Goal: Task Accomplishment & Management: Manage account settings

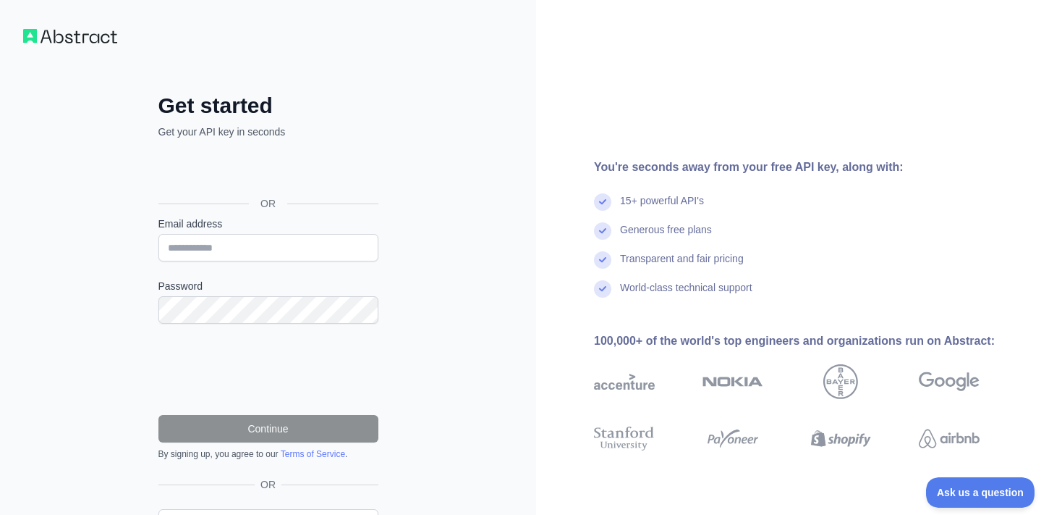
click at [342, 185] on div "Se connecter avec Google. S'ouvre dans un nouvel onglet." at bounding box center [267, 171] width 217 height 32
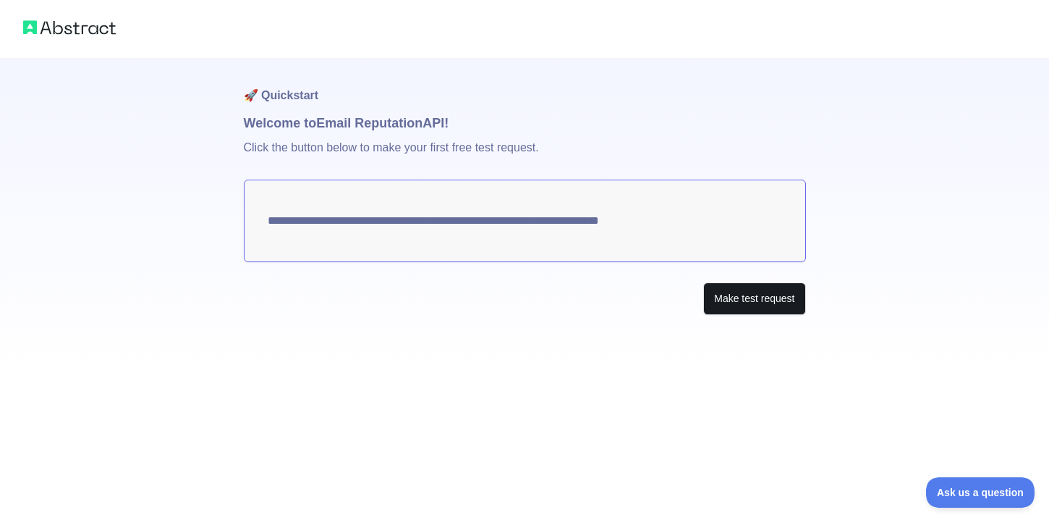
click at [725, 301] on button "Make test request" at bounding box center [755, 298] width 102 height 33
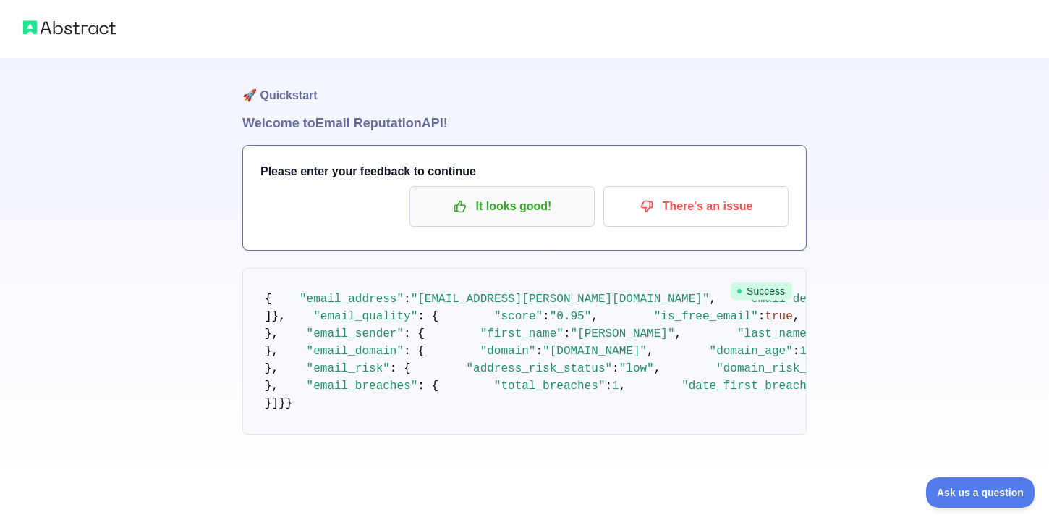
click at [525, 220] on button "It looks good!" at bounding box center [502, 206] width 185 height 41
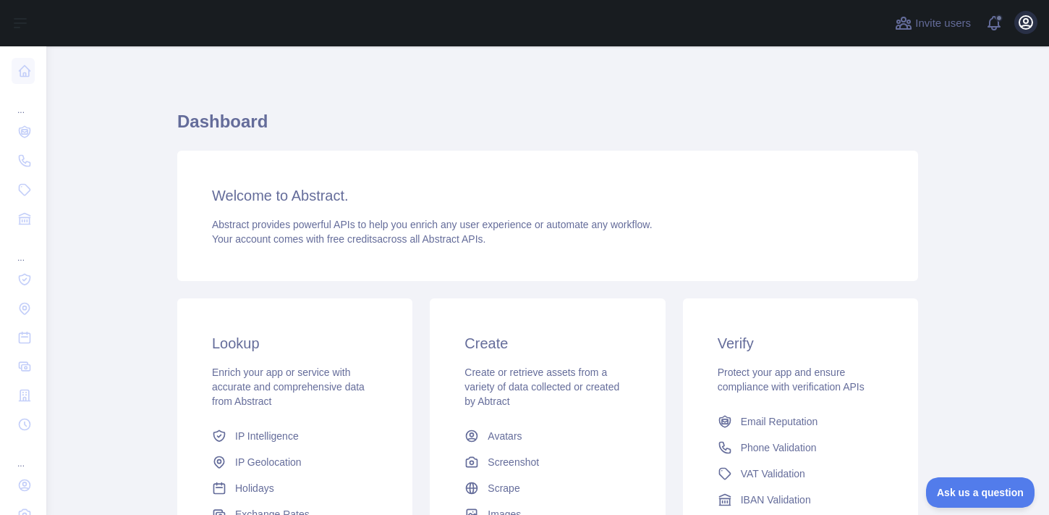
click at [1031, 30] on icon "button" at bounding box center [1026, 22] width 17 height 17
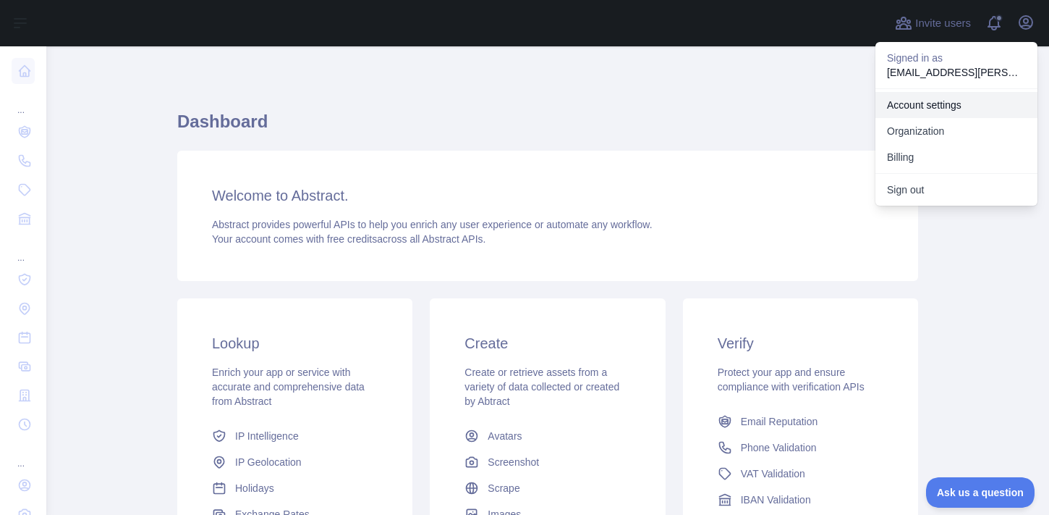
click at [930, 105] on link "Account settings" at bounding box center [957, 105] width 162 height 26
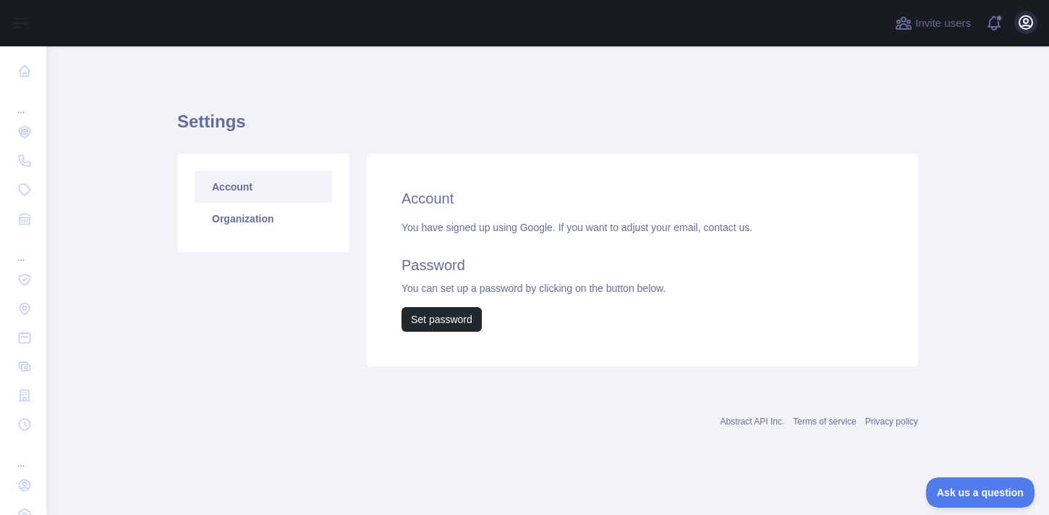
click at [1034, 22] on icon "button" at bounding box center [1026, 22] width 17 height 17
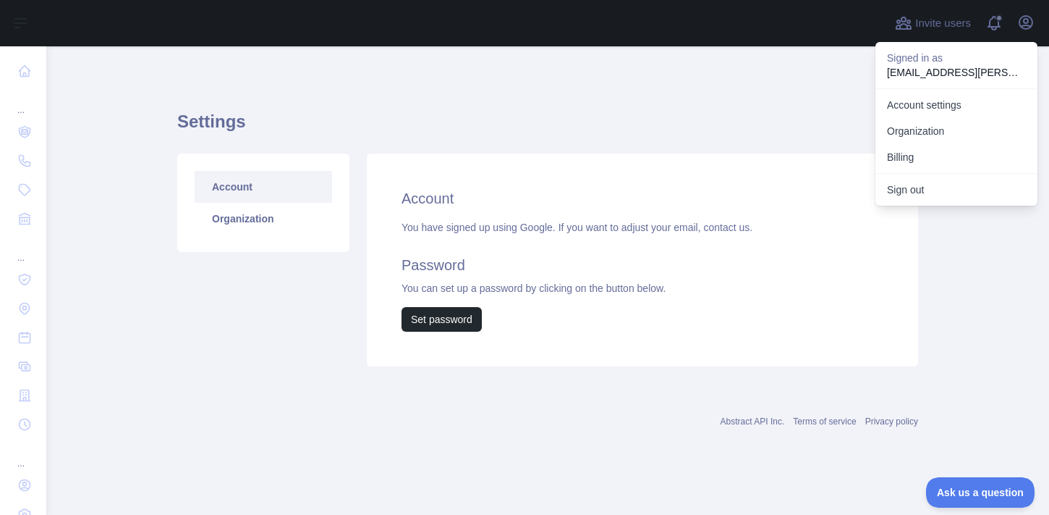
click at [778, 140] on h1 "Settings" at bounding box center [547, 127] width 741 height 35
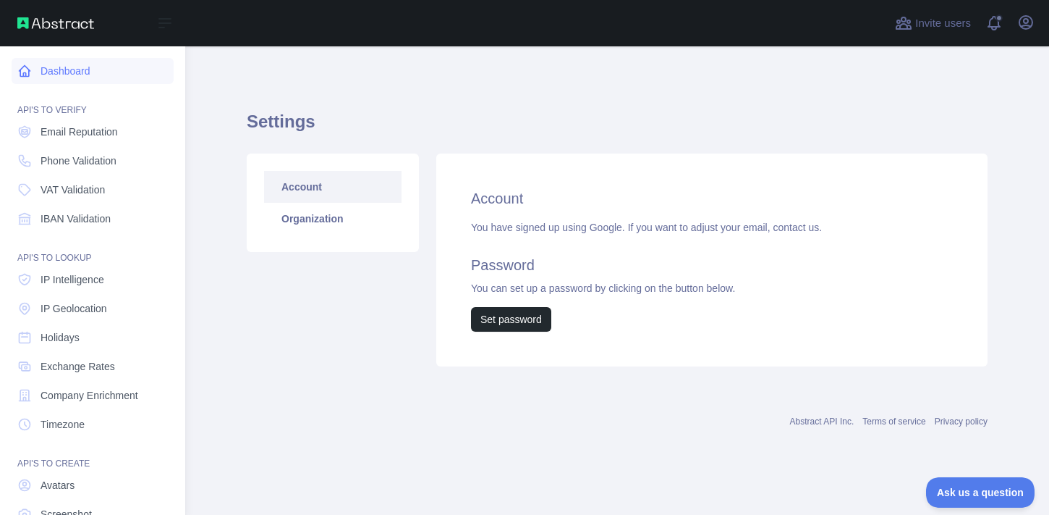
click at [23, 77] on icon at bounding box center [24, 71] width 14 height 14
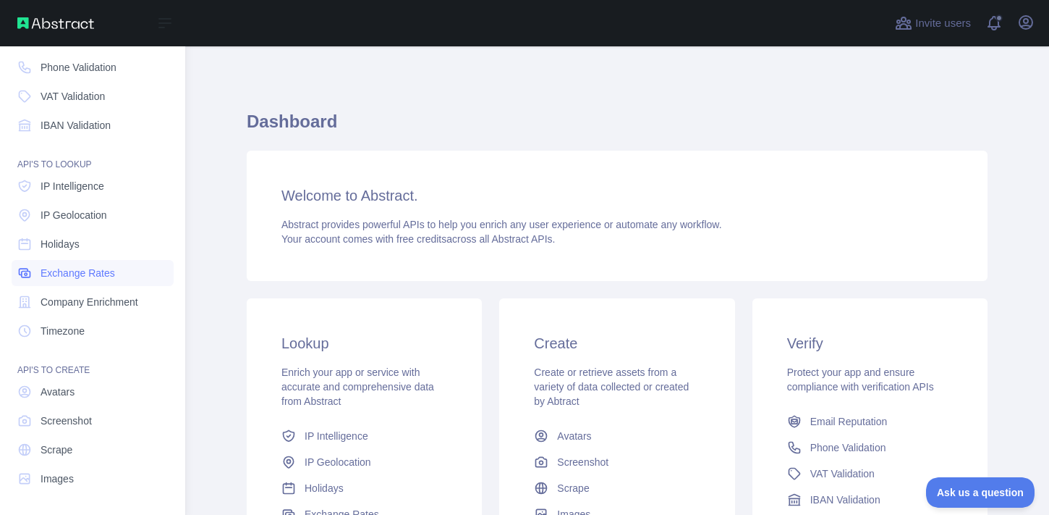
scroll to position [93, 0]
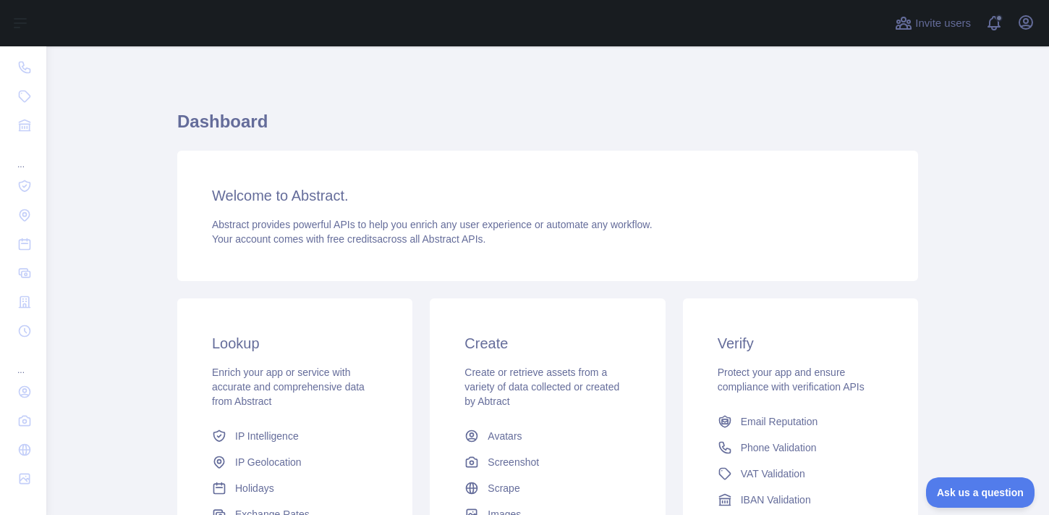
click at [394, 221] on span "Abstract provides powerful APIs to help you enrich any user experience or autom…" at bounding box center [432, 225] width 441 height 12
click at [395, 17] on div at bounding box center [466, 23] width 817 height 46
click at [1001, 24] on span at bounding box center [1000, 23] width 29 height 46
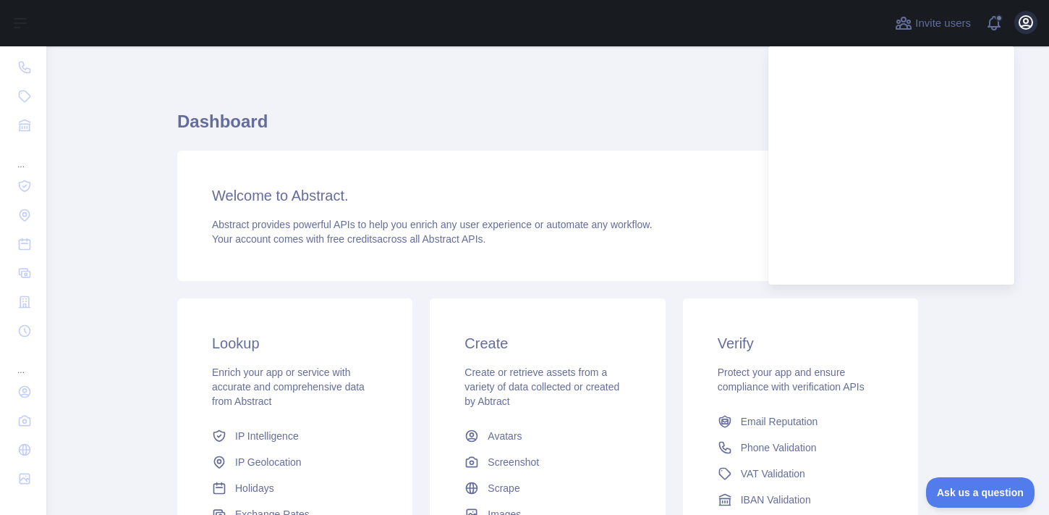
click at [1025, 24] on icon "button" at bounding box center [1026, 22] width 17 height 17
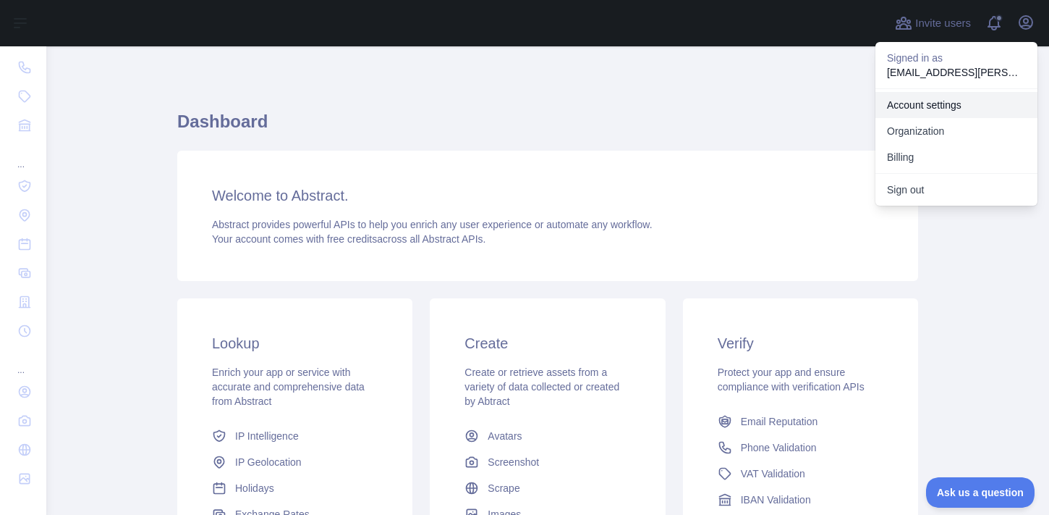
click at [932, 109] on link "Account settings" at bounding box center [957, 105] width 162 height 26
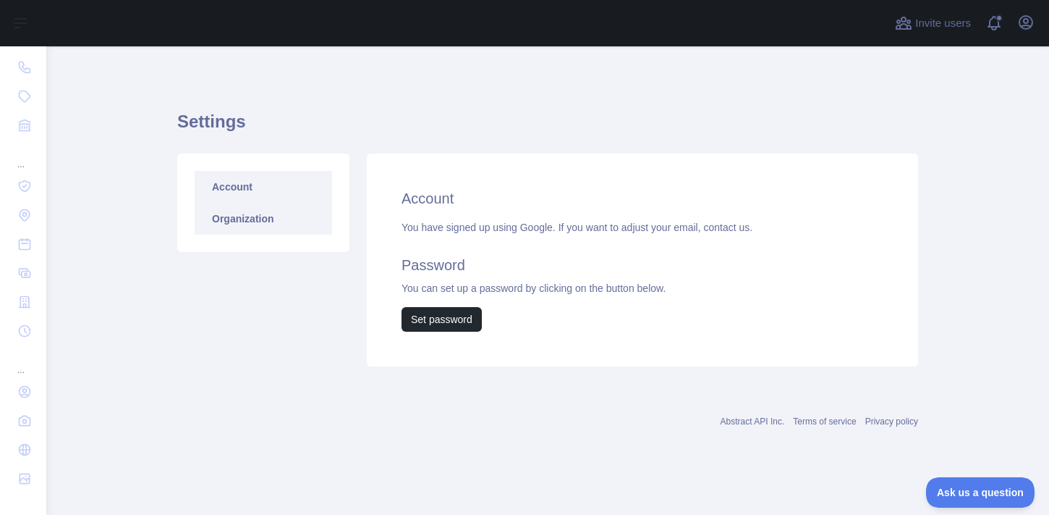
click at [281, 216] on link "Organization" at bounding box center [264, 219] width 138 height 32
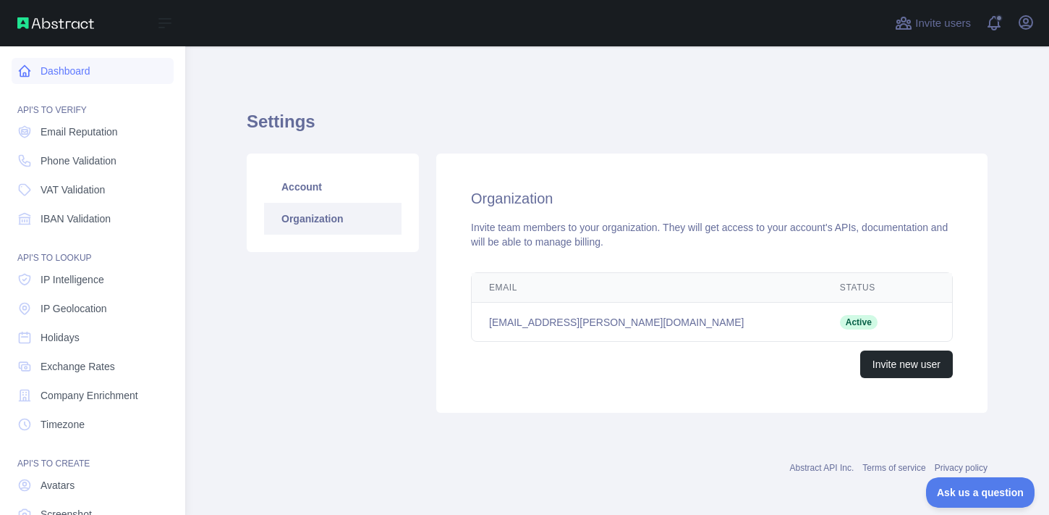
click at [94, 61] on link "Dashboard" at bounding box center [93, 71] width 162 height 26
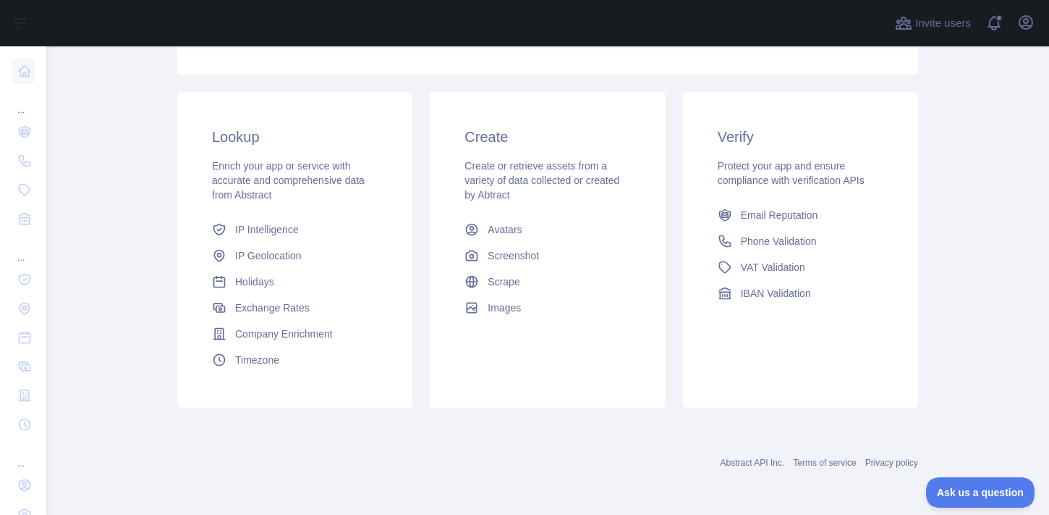
scroll to position [206, 0]
click at [787, 216] on span "Email Reputation" at bounding box center [779, 215] width 77 height 14
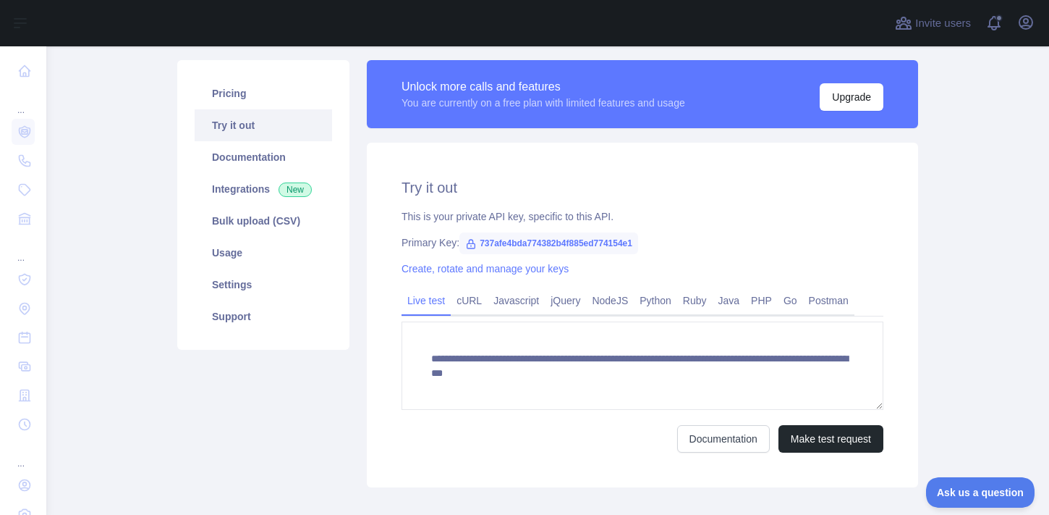
scroll to position [98, 0]
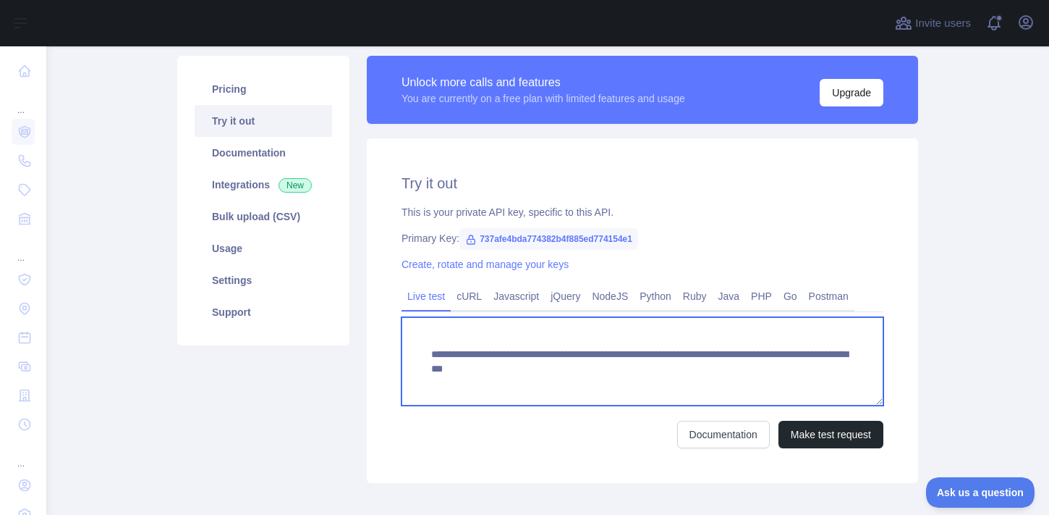
drag, startPoint x: 423, startPoint y: 356, endPoint x: 734, endPoint y: 390, distance: 312.4
click at [735, 390] on textarea "**********" at bounding box center [643, 361] width 482 height 88
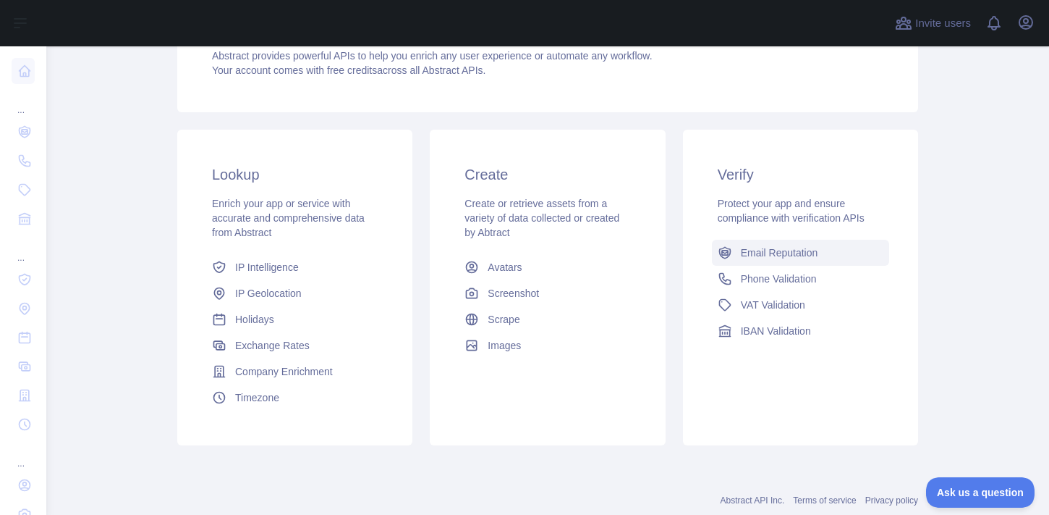
click at [733, 252] on link "Email Reputation" at bounding box center [800, 253] width 177 height 26
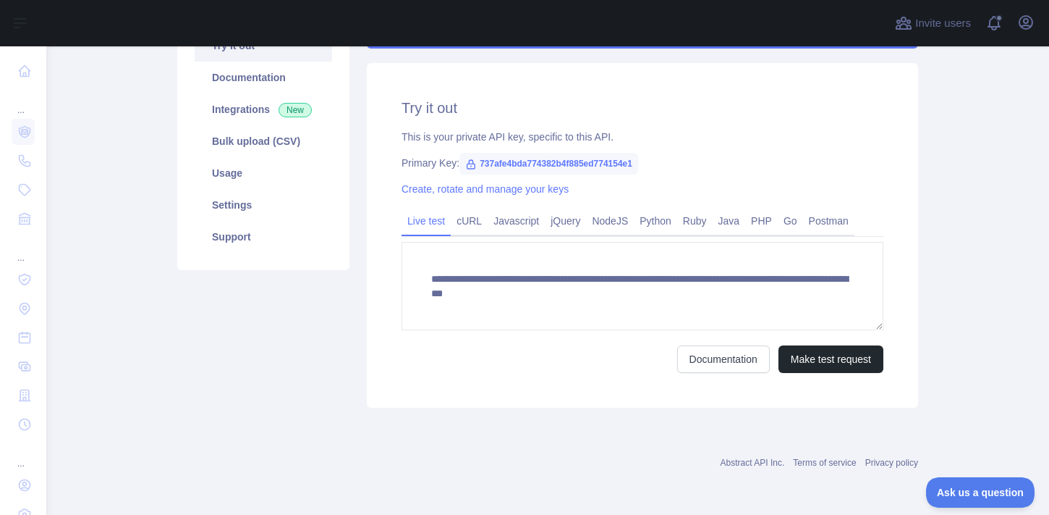
scroll to position [173, 0]
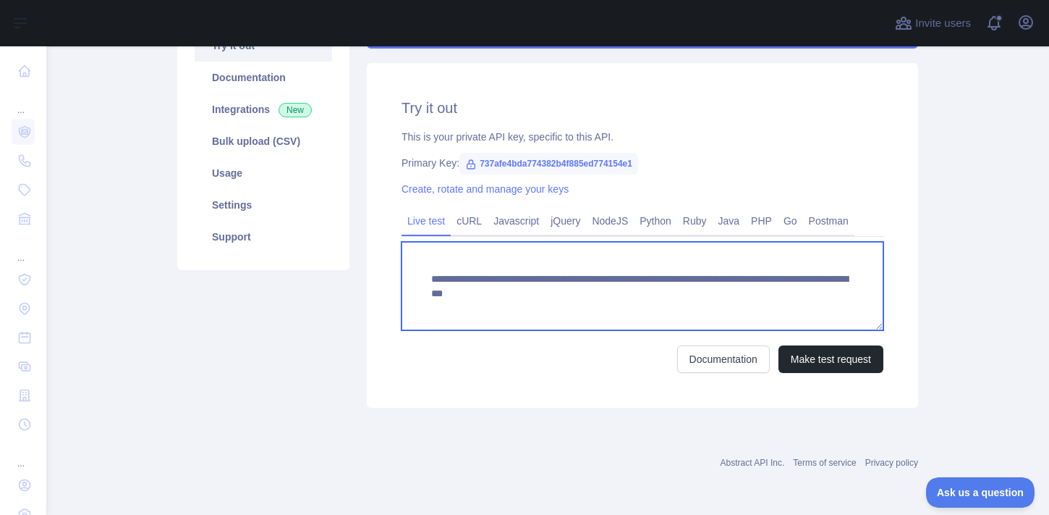
drag, startPoint x: 431, startPoint y: 271, endPoint x: 483, endPoint y: 333, distance: 81.1
click at [483, 333] on form "**********" at bounding box center [643, 307] width 482 height 131
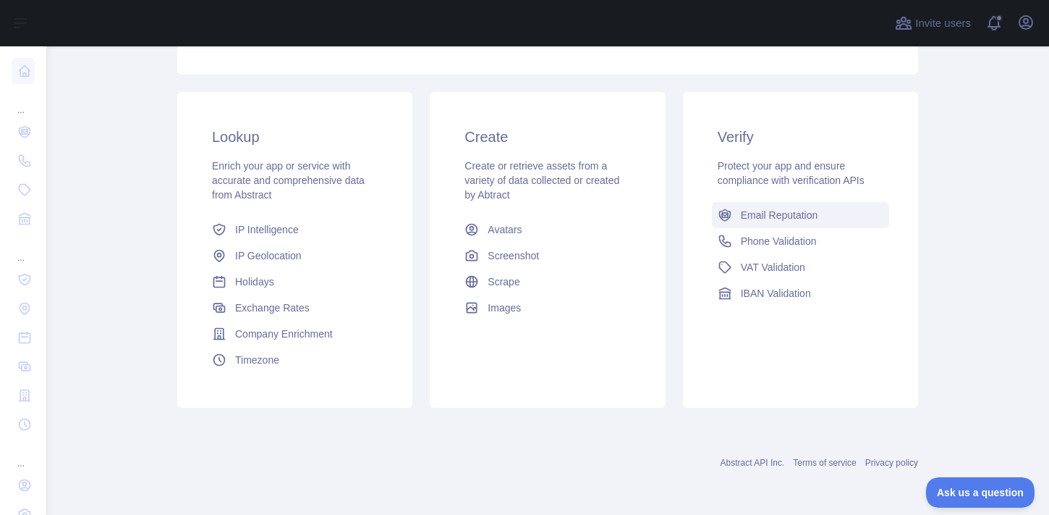
scroll to position [206, 0]
click at [795, 220] on span "Email Reputation" at bounding box center [779, 215] width 77 height 14
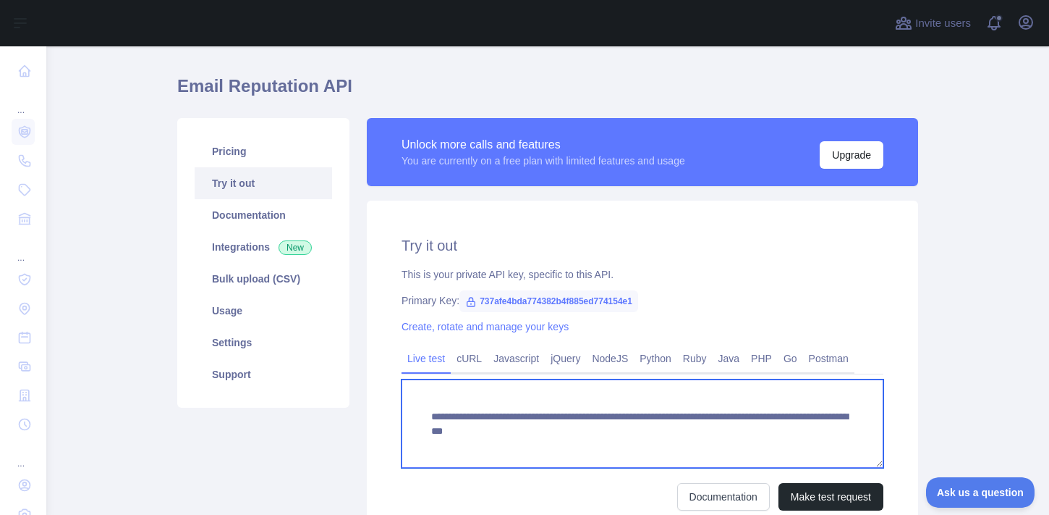
drag, startPoint x: 425, startPoint y: 418, endPoint x: 448, endPoint y: 441, distance: 32.2
click at [448, 441] on textarea "**********" at bounding box center [643, 423] width 482 height 88
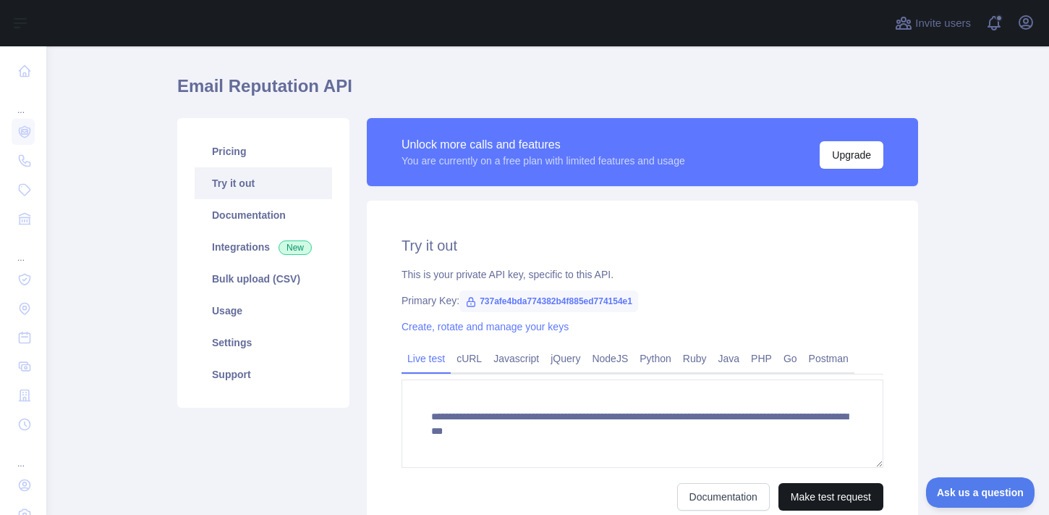
click at [814, 504] on button "Make test request" at bounding box center [831, 497] width 105 height 28
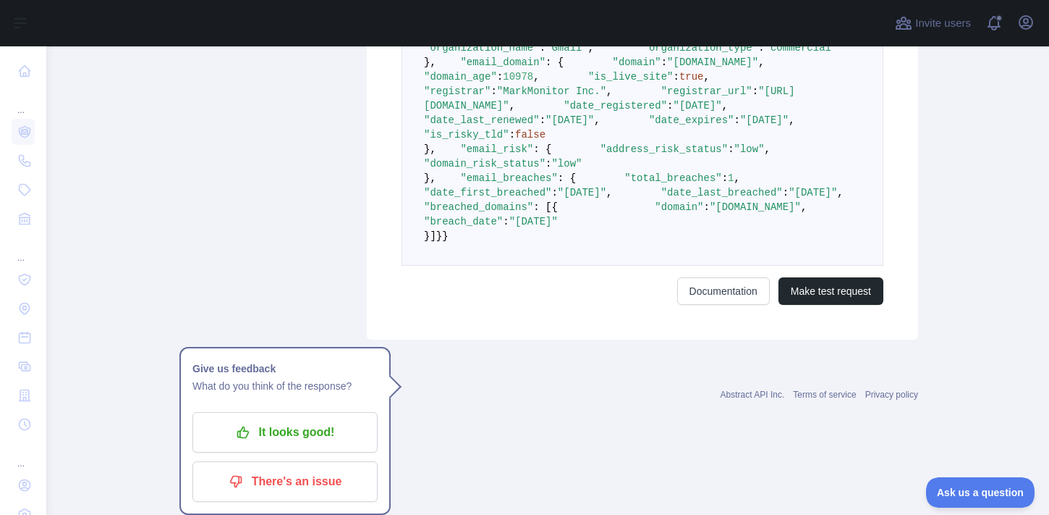
scroll to position [997, 0]
click at [824, 303] on button "Make test request" at bounding box center [831, 290] width 105 height 28
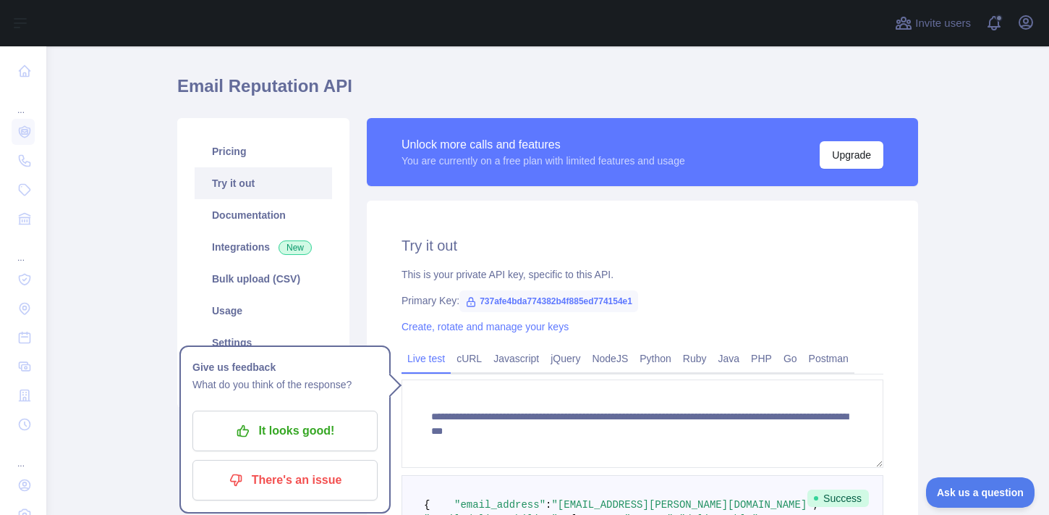
scroll to position [33, 0]
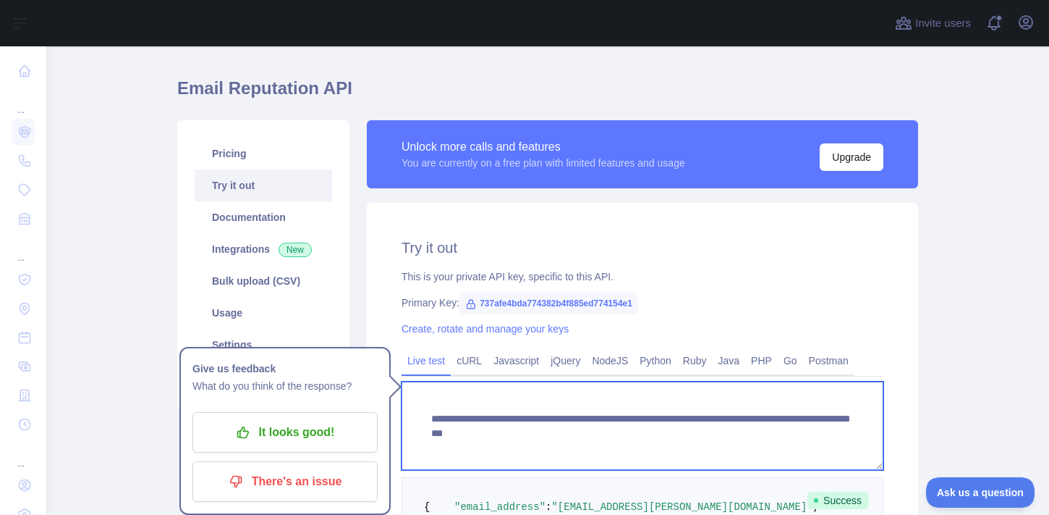
drag, startPoint x: 430, startPoint y: 413, endPoint x: 752, endPoint y: 439, distance: 323.1
click at [752, 440] on textarea "**********" at bounding box center [643, 425] width 482 height 88
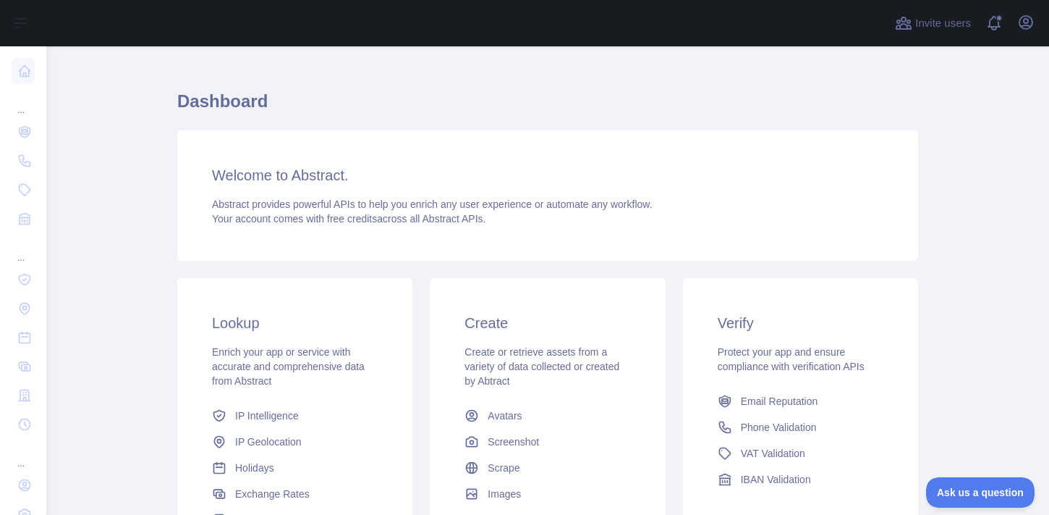
click at [512, 178] on h3 "Welcome to Abstract." at bounding box center [548, 175] width 672 height 20
click at [481, 206] on span "Abstract provides powerful APIs to help you enrich any user experience or autom…" at bounding box center [432, 204] width 441 height 12
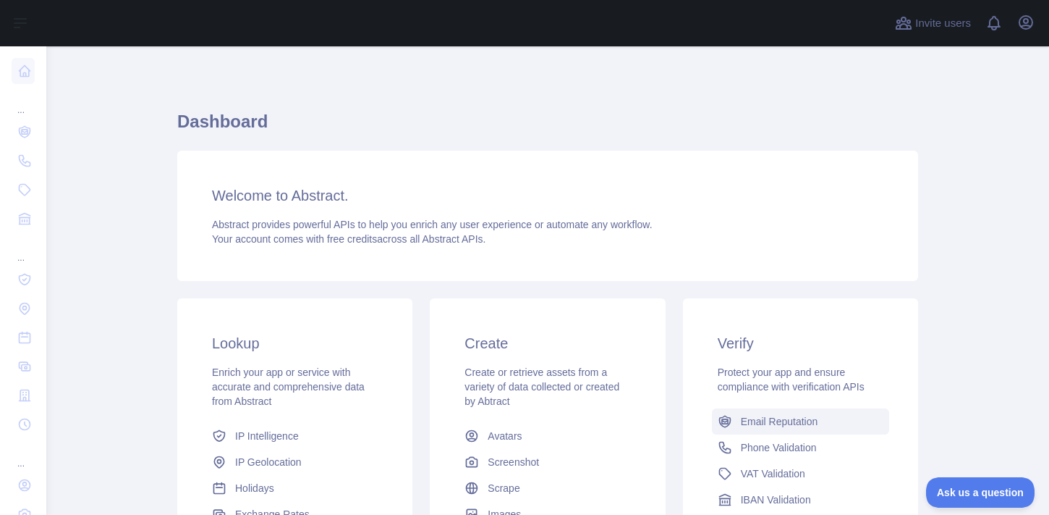
click at [779, 423] on span "Email Reputation" at bounding box center [779, 421] width 77 height 14
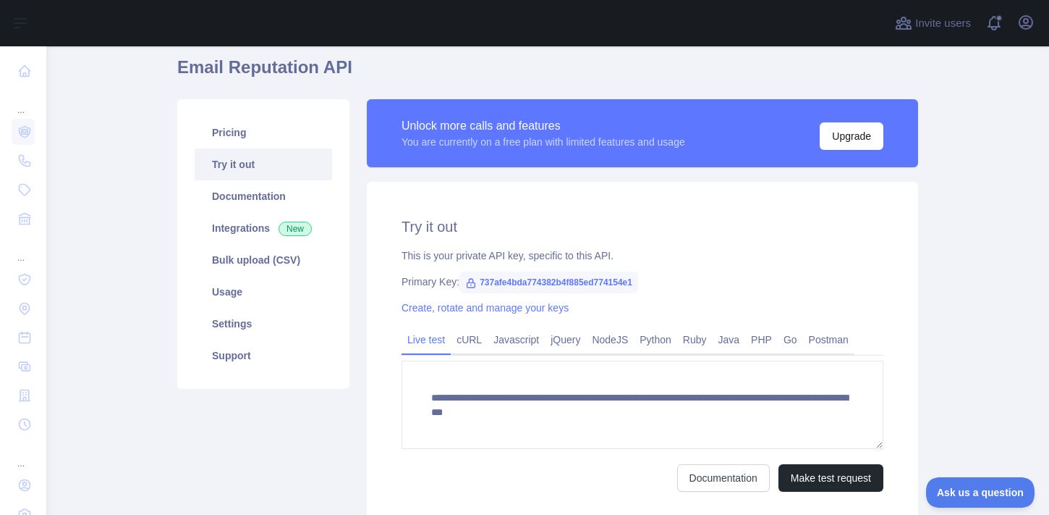
scroll to position [62, 0]
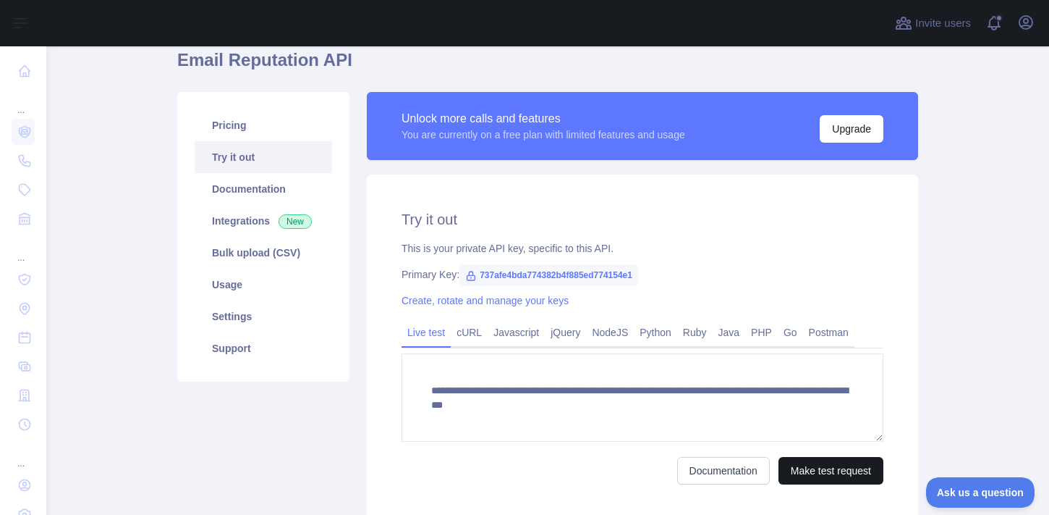
click at [842, 476] on button "Make test request" at bounding box center [831, 471] width 105 height 28
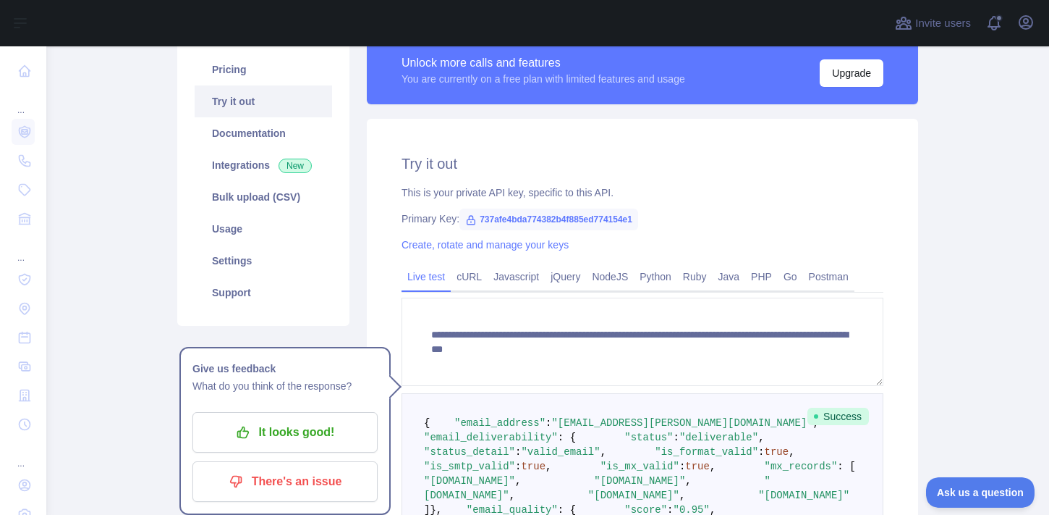
scroll to position [112, 0]
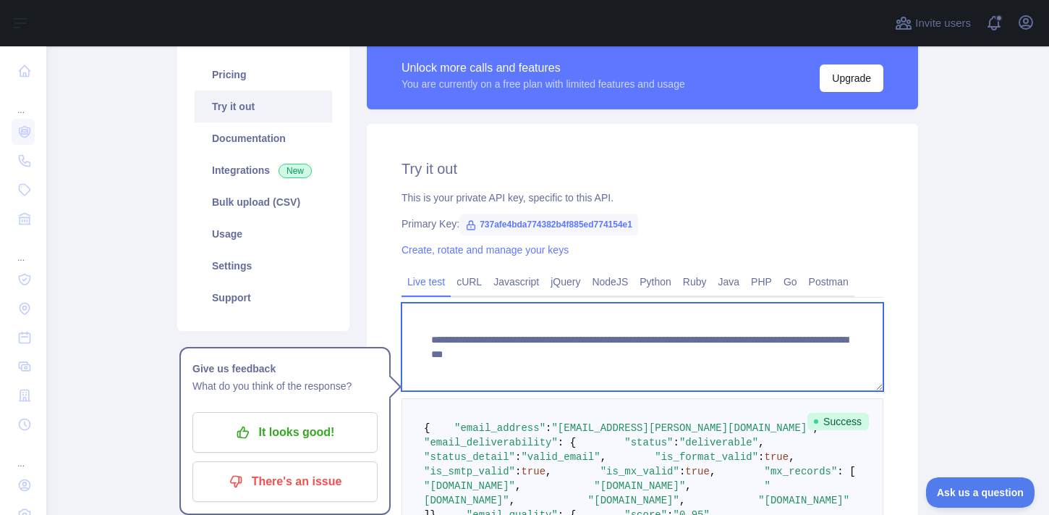
drag, startPoint x: 426, startPoint y: 338, endPoint x: 811, endPoint y: 377, distance: 386.3
click at [811, 377] on textarea "**********" at bounding box center [643, 347] width 482 height 88
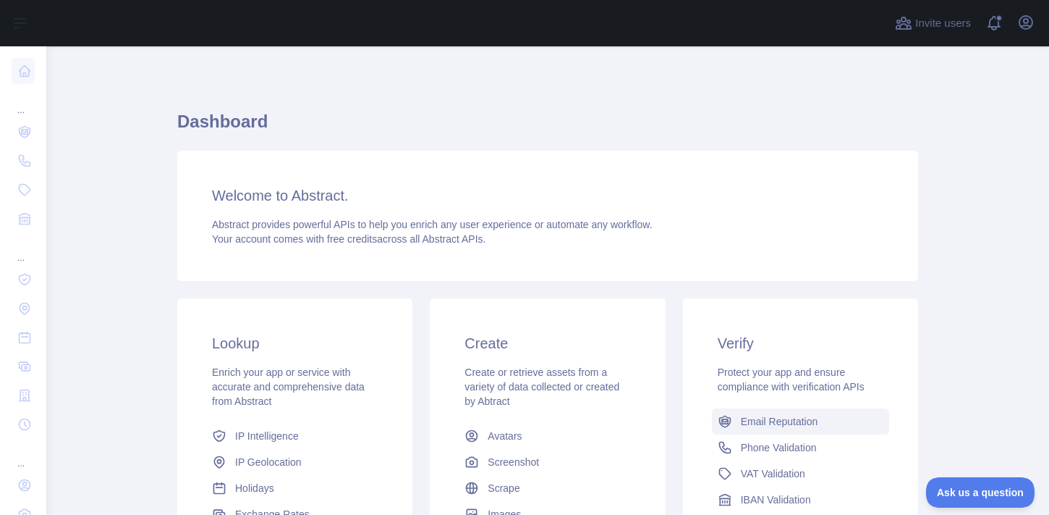
click at [738, 424] on link "Email Reputation" at bounding box center [800, 421] width 177 height 26
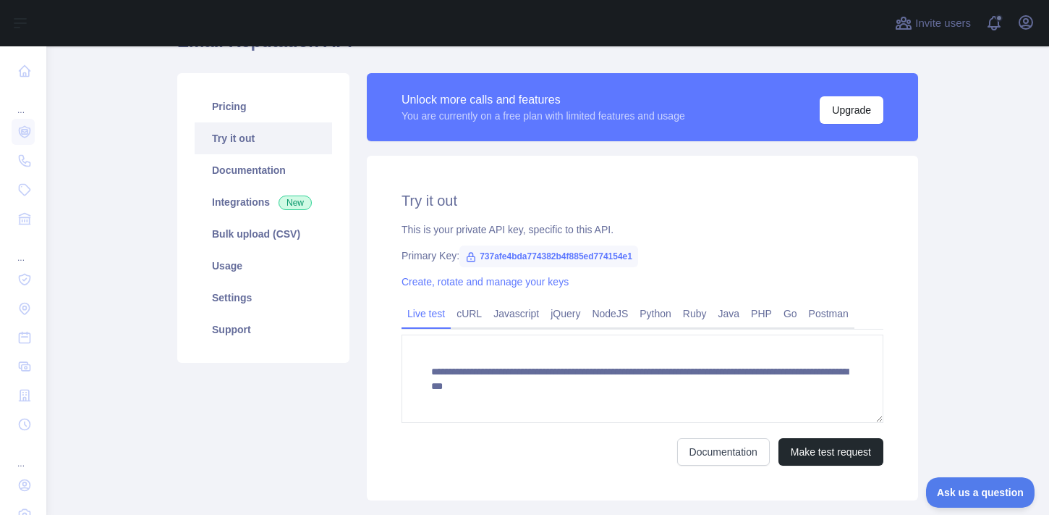
scroll to position [81, 0]
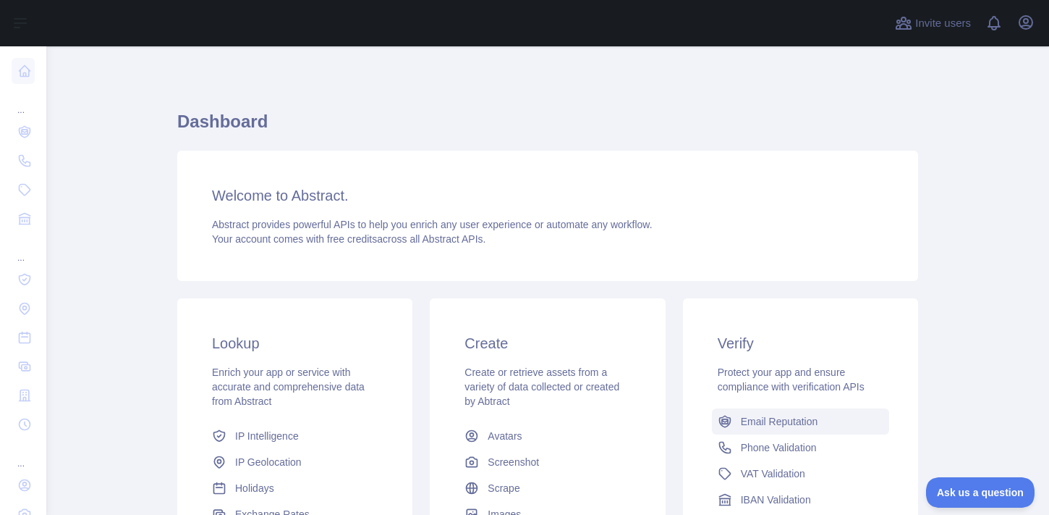
click at [754, 418] on span "Email Reputation" at bounding box center [779, 421] width 77 height 14
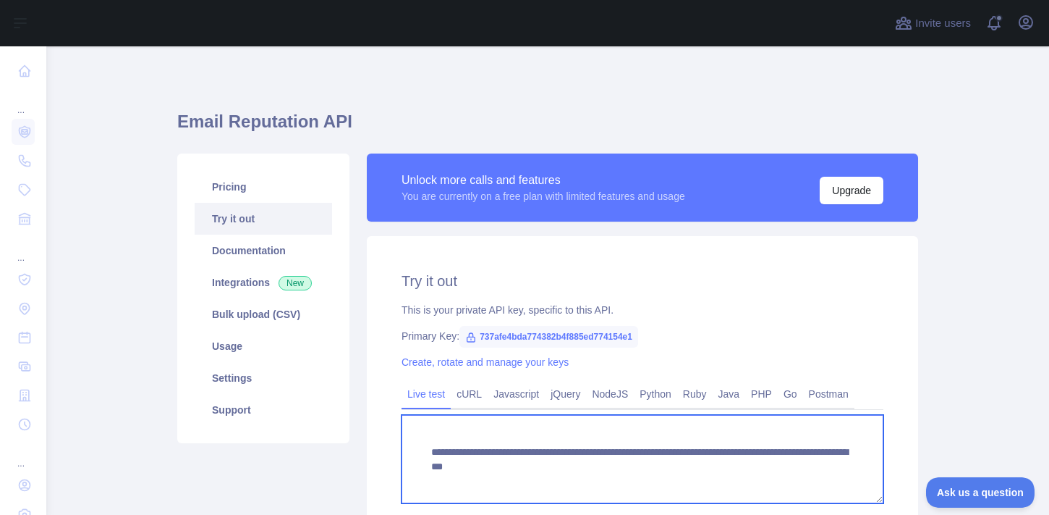
drag, startPoint x: 432, startPoint y: 452, endPoint x: 827, endPoint y: 470, distance: 394.9
click at [827, 474] on textarea "**********" at bounding box center [643, 459] width 482 height 88
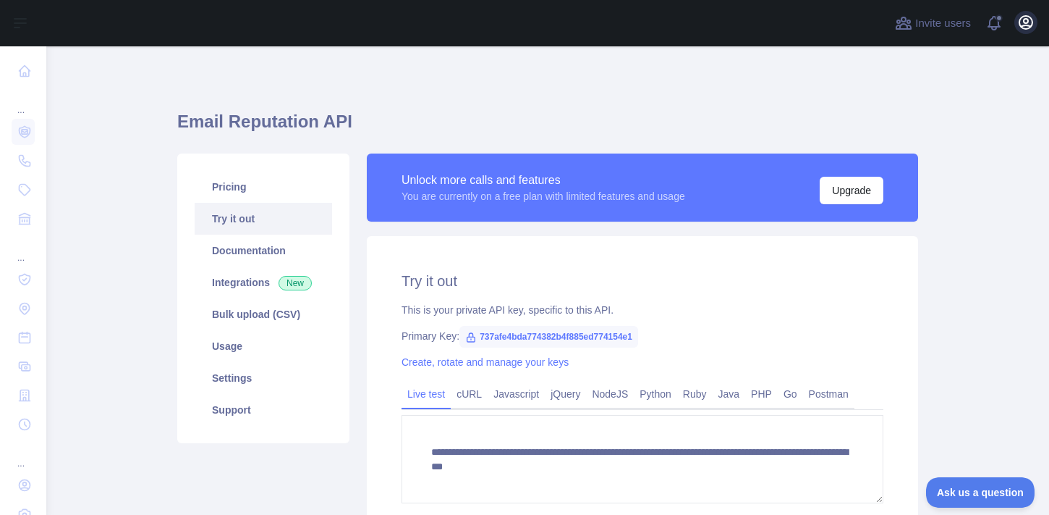
click at [1022, 23] on icon "button" at bounding box center [1026, 22] width 17 height 17
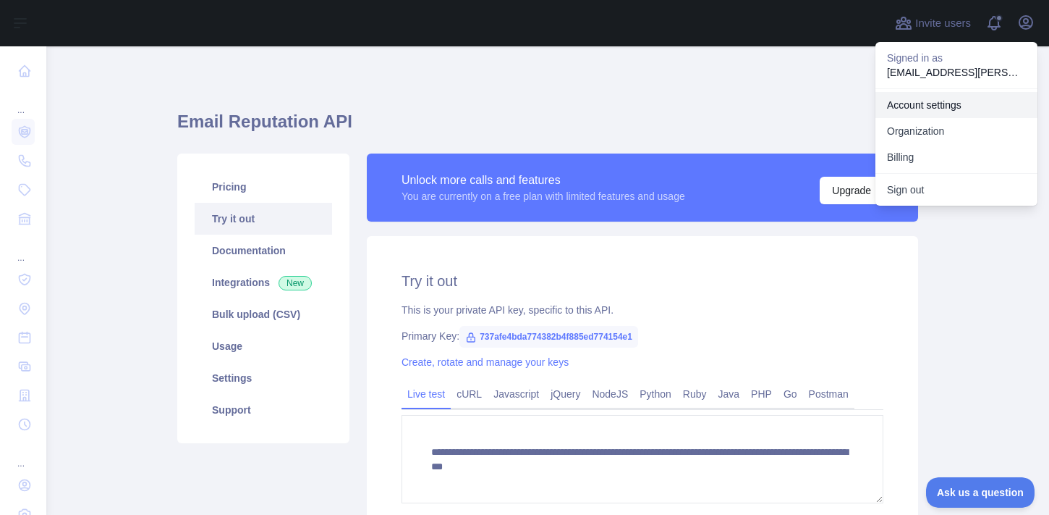
click at [924, 110] on link "Account settings" at bounding box center [957, 105] width 162 height 26
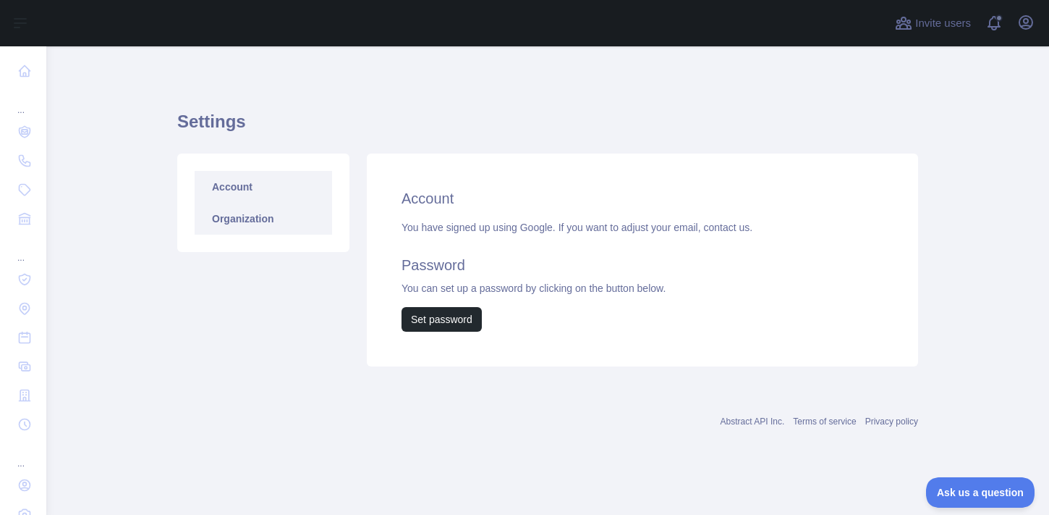
click at [271, 219] on link "Organization" at bounding box center [264, 219] width 138 height 32
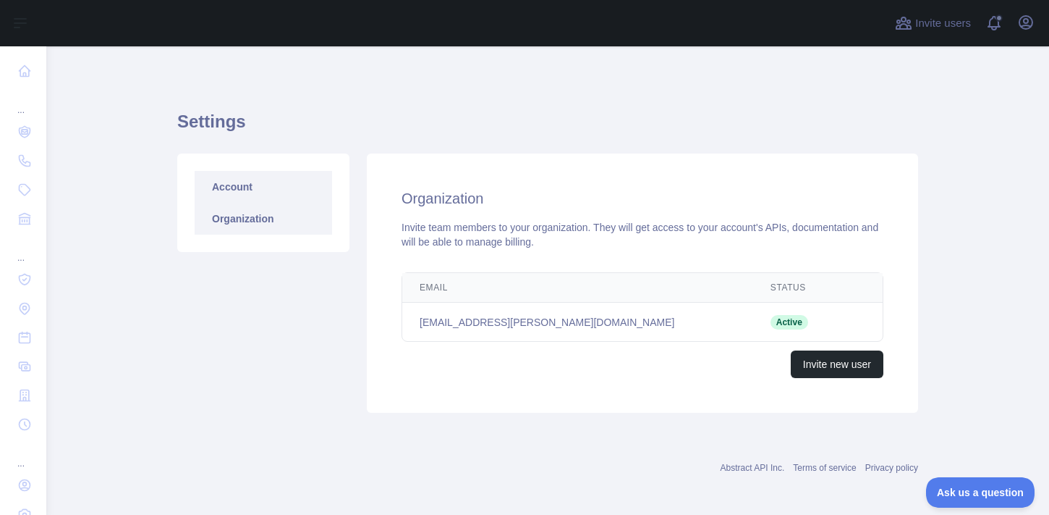
click at [261, 192] on link "Account" at bounding box center [264, 187] width 138 height 32
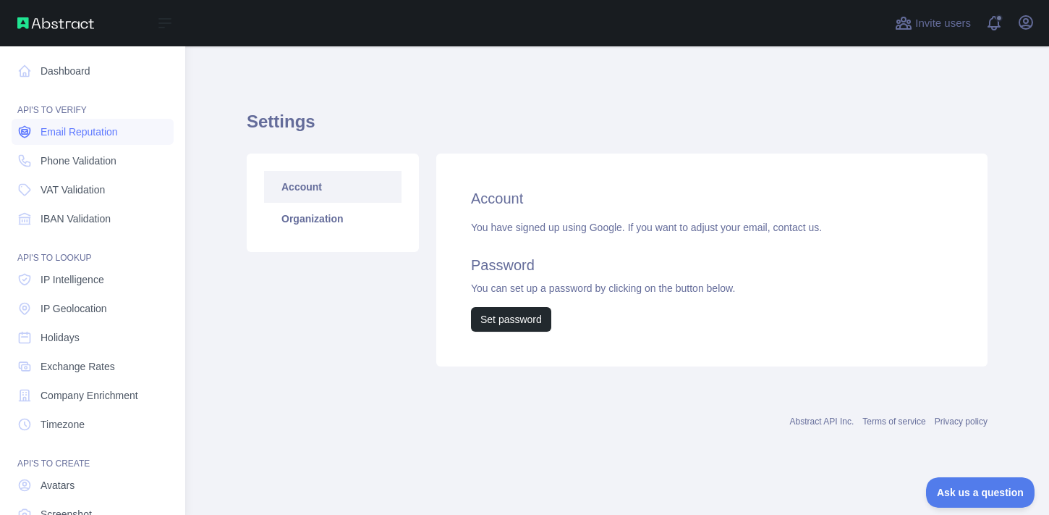
click at [45, 138] on span "Email Reputation" at bounding box center [79, 131] width 77 height 14
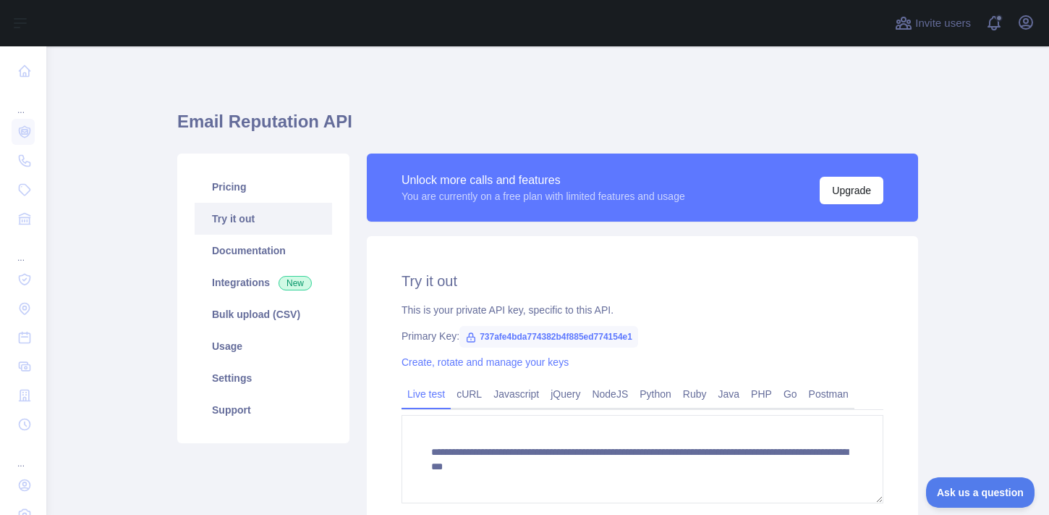
scroll to position [16, 0]
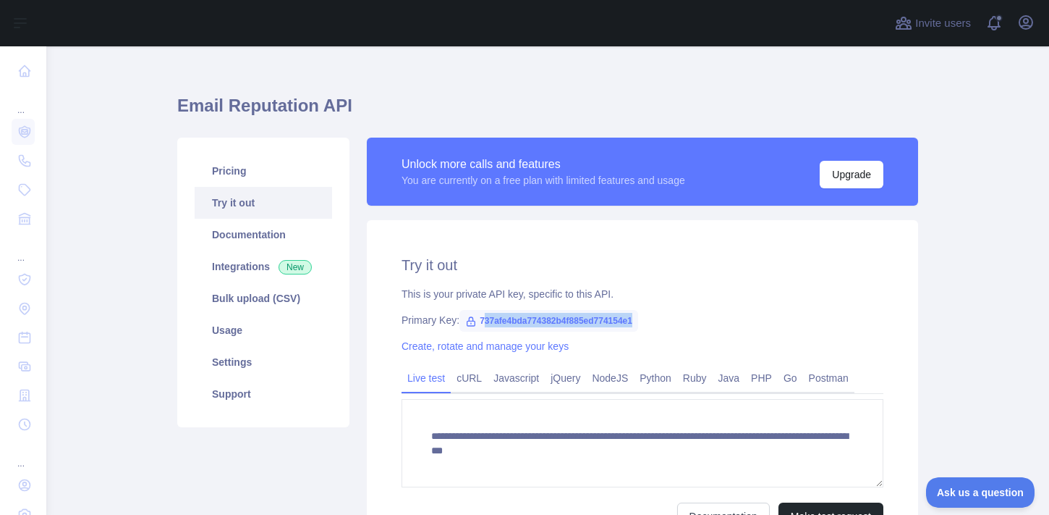
drag, startPoint x: 484, startPoint y: 320, endPoint x: 670, endPoint y: 316, distance: 186.1
click at [670, 316] on div "Primary Key: 737afe4bda774382b4f885ed774154e1" at bounding box center [643, 320] width 482 height 14
click at [480, 317] on span "737afe4bda774382b4f885ed774154e1" at bounding box center [549, 321] width 179 height 22
drag, startPoint x: 481, startPoint y: 317, endPoint x: 672, endPoint y: 313, distance: 191.9
click at [672, 313] on div "Primary Key: 737afe4bda774382b4f885ed774154e1" at bounding box center [643, 320] width 482 height 14
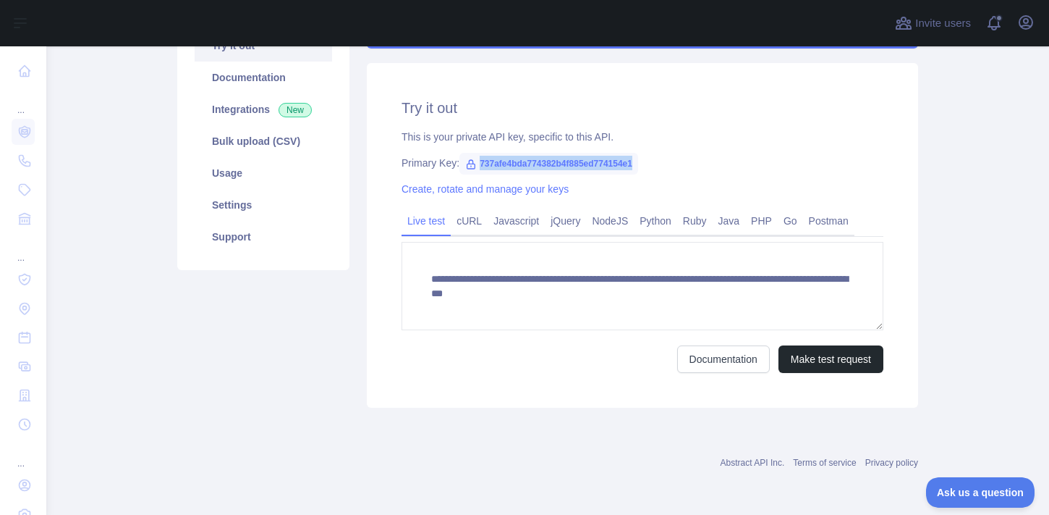
scroll to position [173, 0]
click at [842, 371] on button "Make test request" at bounding box center [831, 359] width 105 height 28
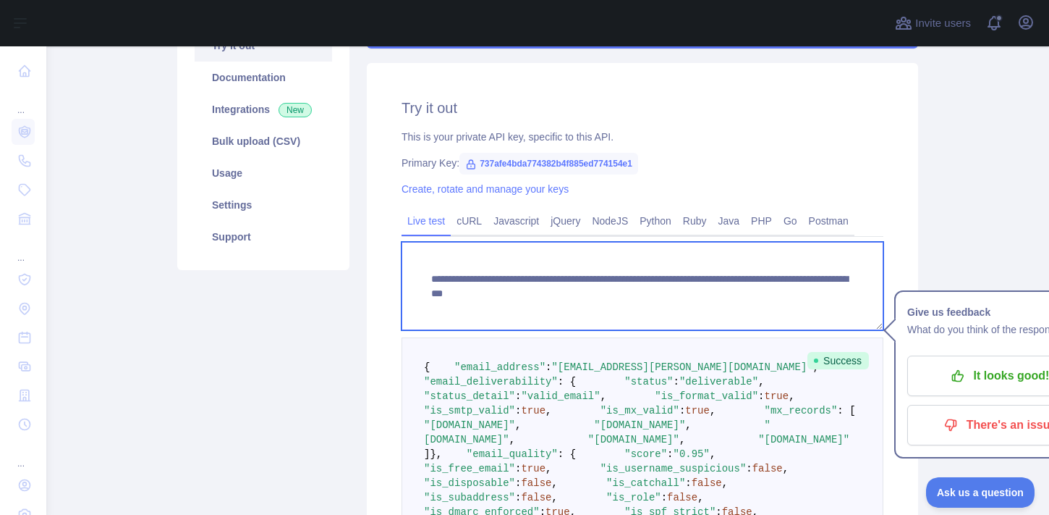
drag, startPoint x: 432, startPoint y: 277, endPoint x: 664, endPoint y: 318, distance: 235.3
click at [664, 318] on textarea "**********" at bounding box center [643, 286] width 482 height 88
click at [541, 302] on textarea "**********" at bounding box center [643, 286] width 482 height 88
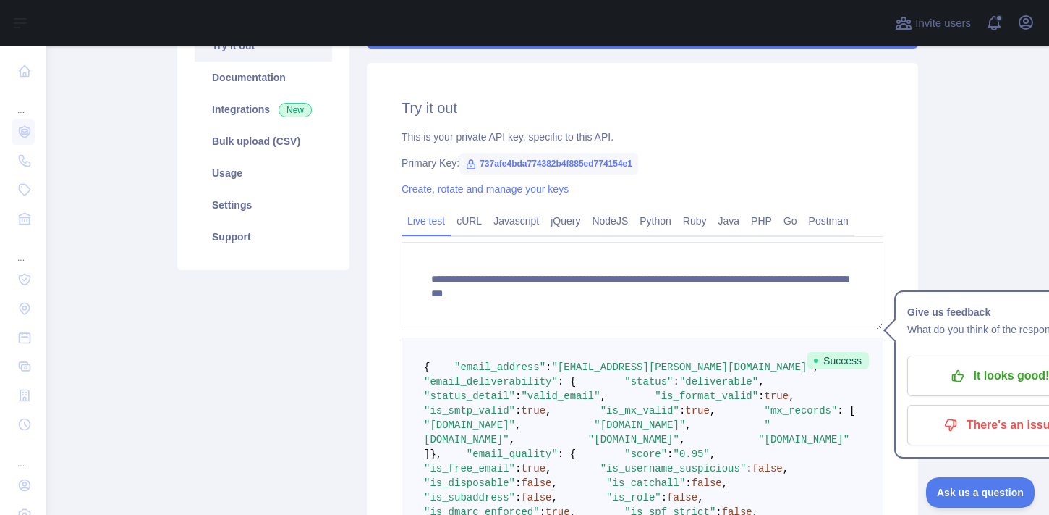
click at [638, 164] on span "737afe4bda774382b4f885ed774154e1" at bounding box center [549, 164] width 179 height 22
drag, startPoint x: 649, startPoint y: 164, endPoint x: 470, endPoint y: 156, distance: 179.0
click at [469, 156] on span "737afe4bda774382b4f885ed774154e1" at bounding box center [549, 164] width 179 height 22
copy div "737afe4bda774382b4f885ed774154e"
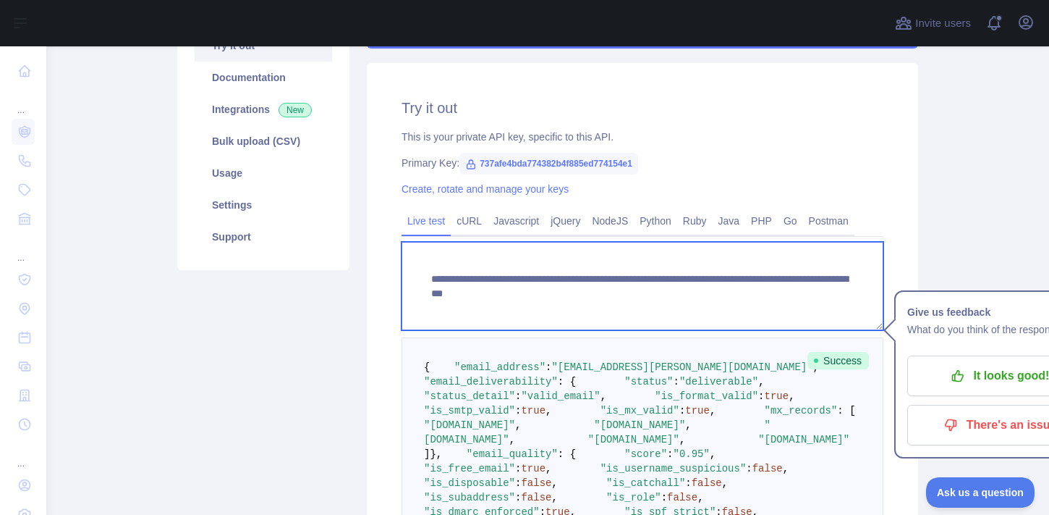
drag, startPoint x: 433, startPoint y: 279, endPoint x: 843, endPoint y: 290, distance: 410.5
click at [843, 290] on textarea "**********" at bounding box center [643, 286] width 482 height 88
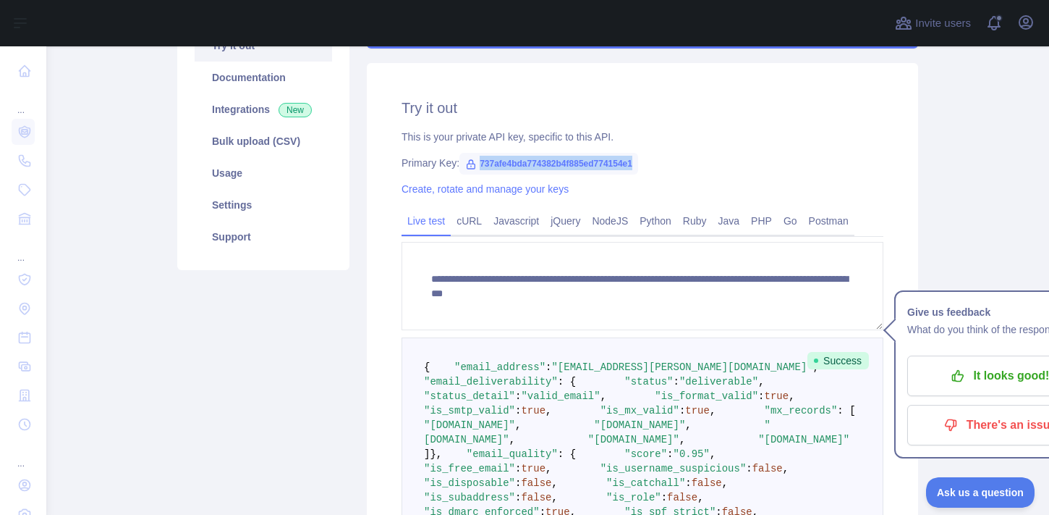
drag, startPoint x: 651, startPoint y: 164, endPoint x: 478, endPoint y: 166, distance: 172.3
click at [478, 166] on span "737afe4bda774382b4f885ed774154e1" at bounding box center [549, 164] width 179 height 22
copy div "737afe4bda774382b4f885ed774154e1"
click at [565, 168] on span "737afe4bda774382b4f885ed774154e1" at bounding box center [549, 164] width 179 height 22
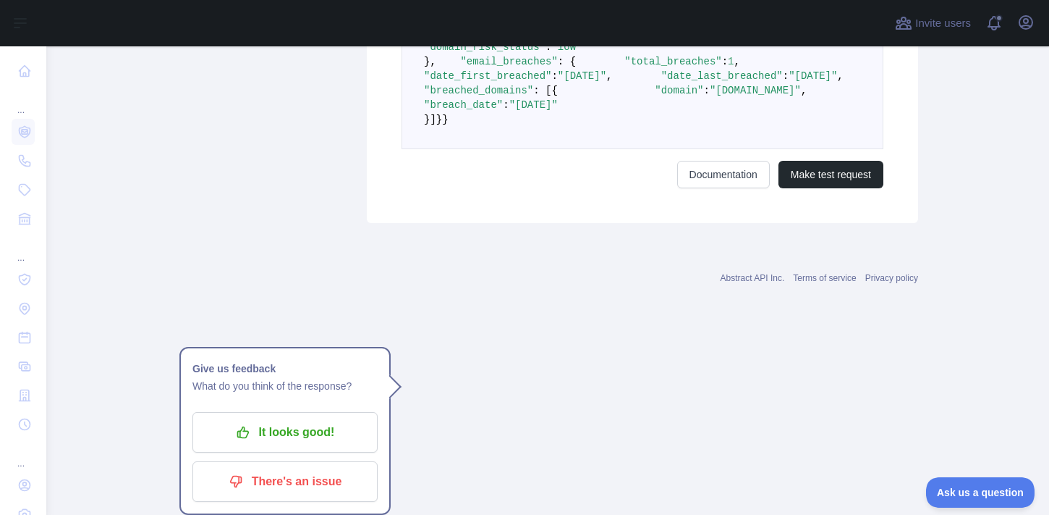
scroll to position [1112, 0]
click at [796, 188] on button "Make test request" at bounding box center [831, 175] width 105 height 28
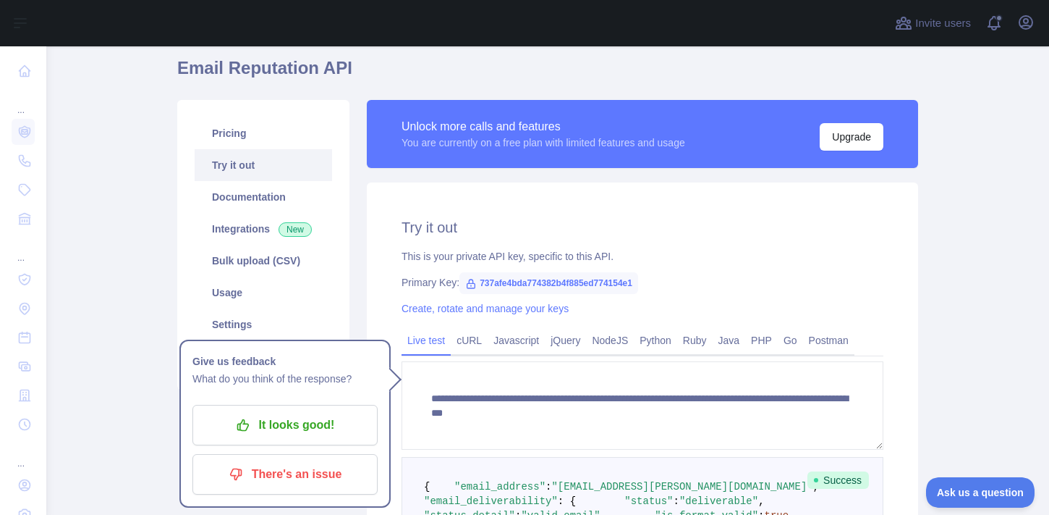
scroll to position [46, 0]
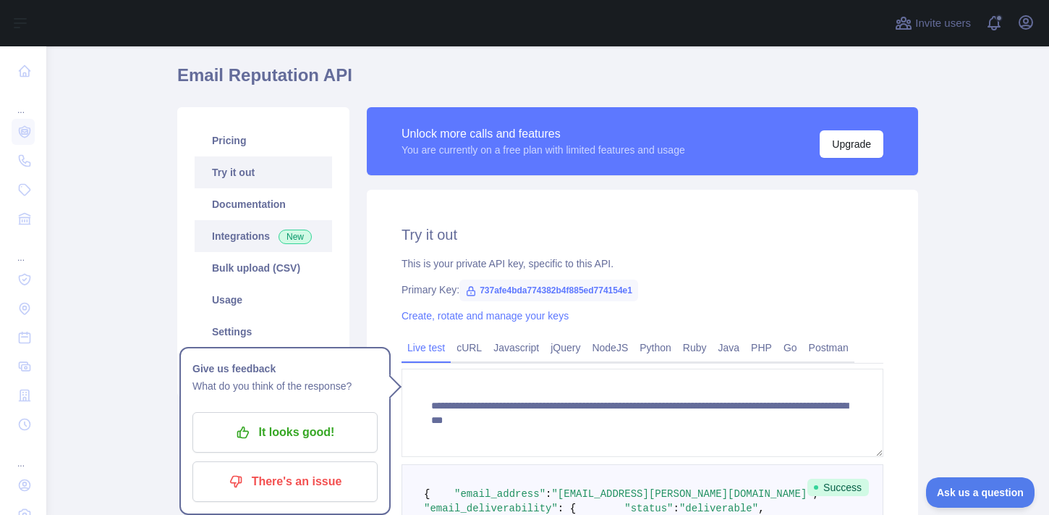
click at [268, 236] on link "Integrations New" at bounding box center [264, 236] width 138 height 32
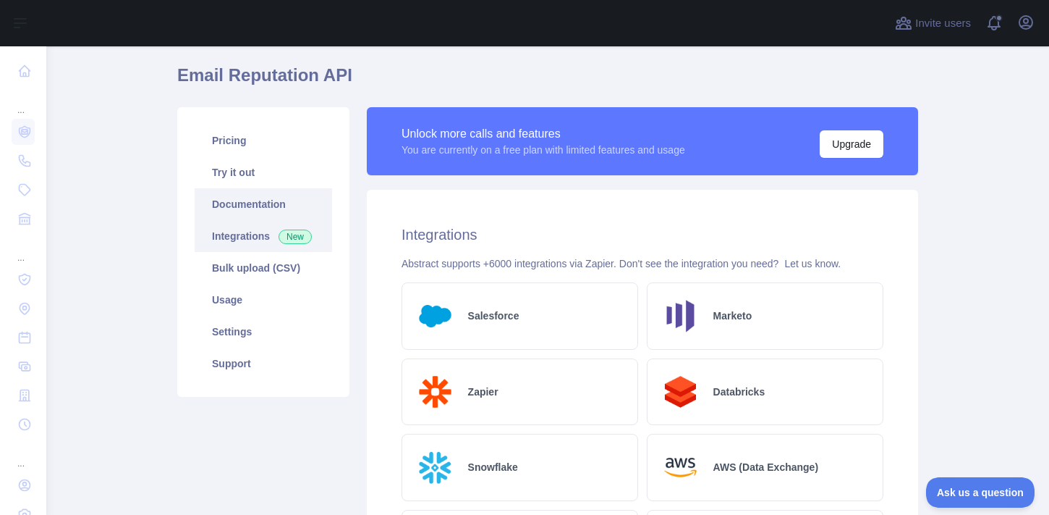
click at [278, 200] on link "Documentation" at bounding box center [264, 204] width 138 height 32
click at [253, 238] on link "Integrations New" at bounding box center [264, 236] width 138 height 32
click at [249, 199] on link "Documentation" at bounding box center [264, 204] width 138 height 32
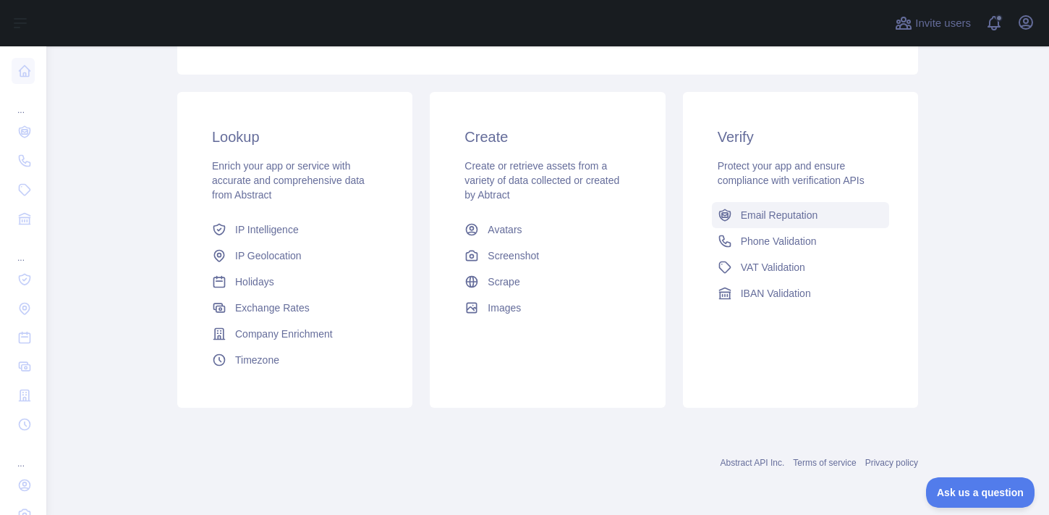
click at [782, 216] on span "Email Reputation" at bounding box center [779, 215] width 77 height 14
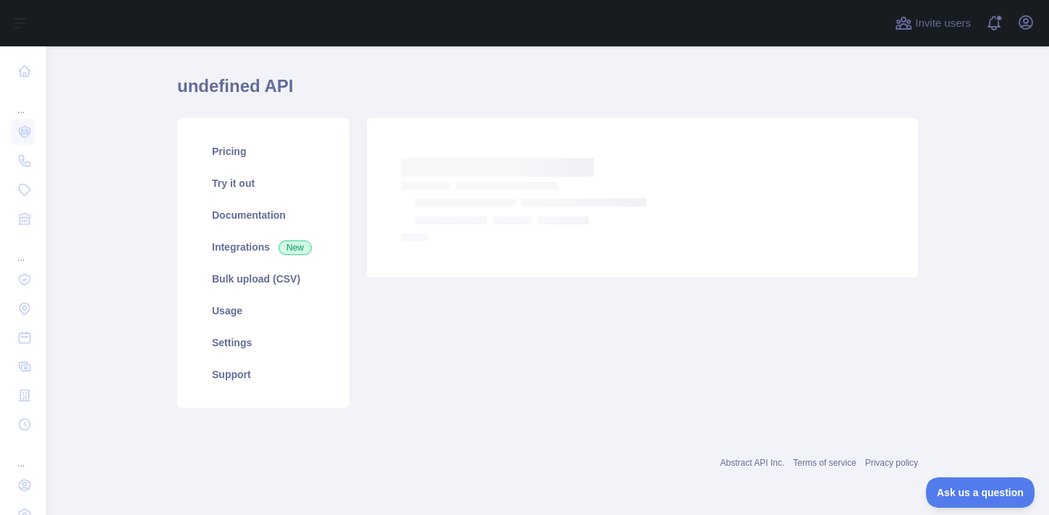
scroll to position [35, 0]
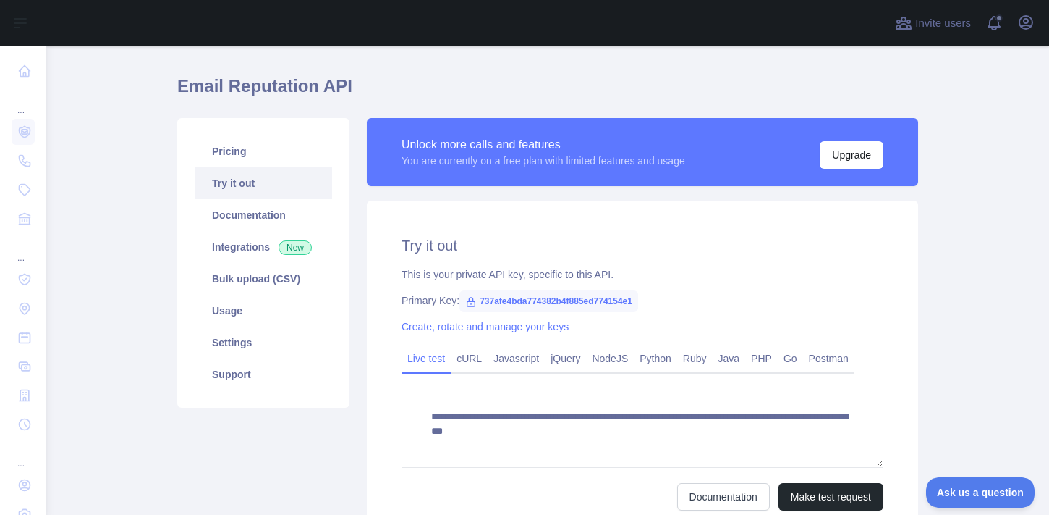
click at [251, 183] on link "Try it out" at bounding box center [264, 183] width 138 height 32
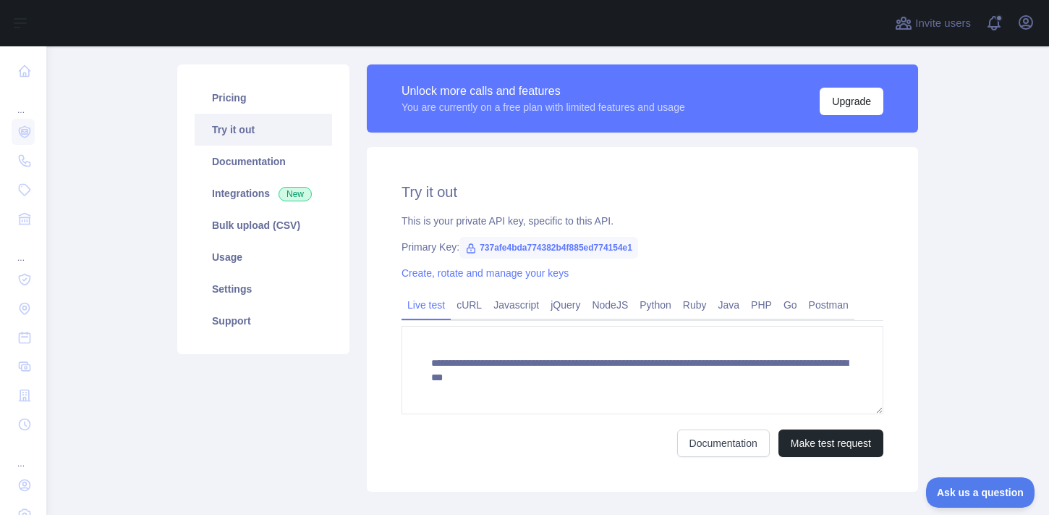
scroll to position [90, 0]
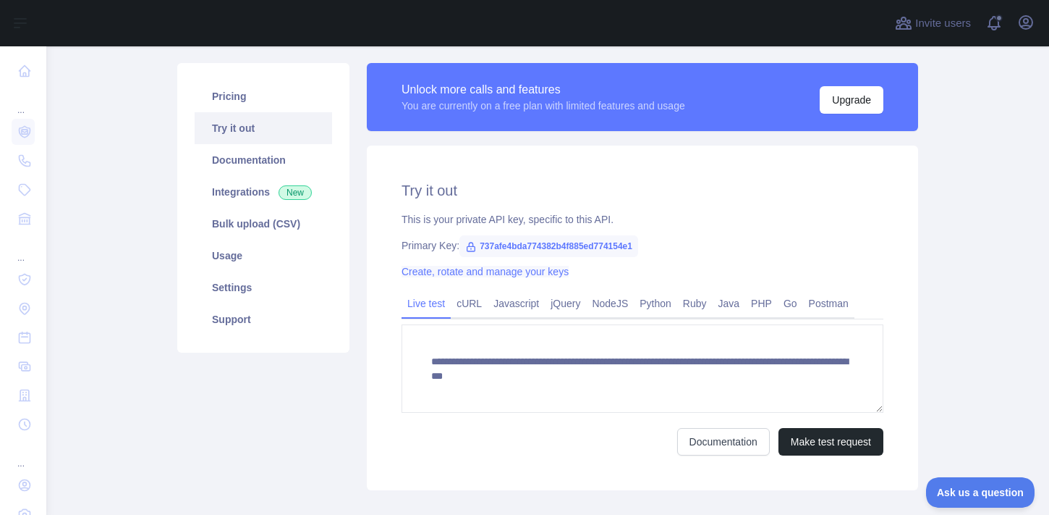
click at [484, 274] on link "Create, rotate and manage your keys" at bounding box center [485, 272] width 167 height 12
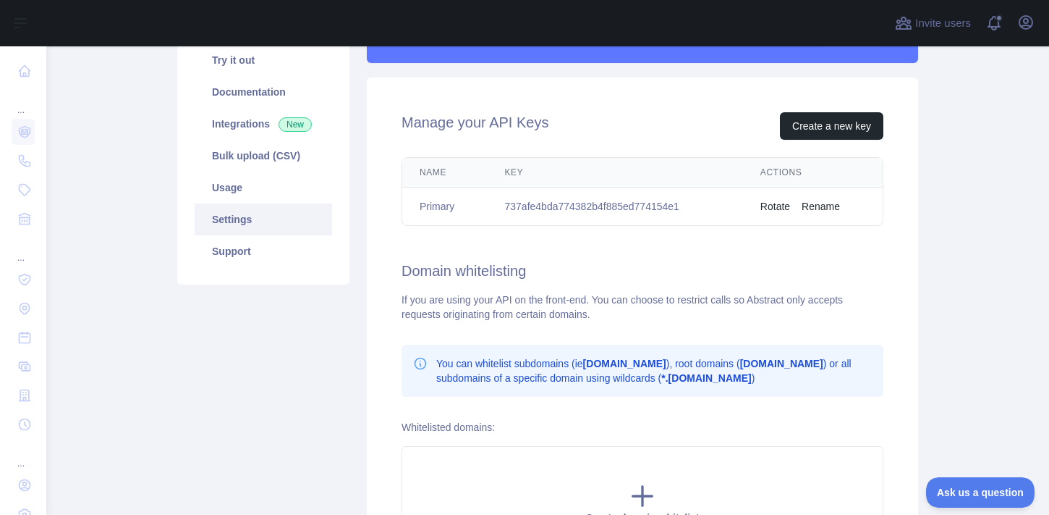
scroll to position [151, 0]
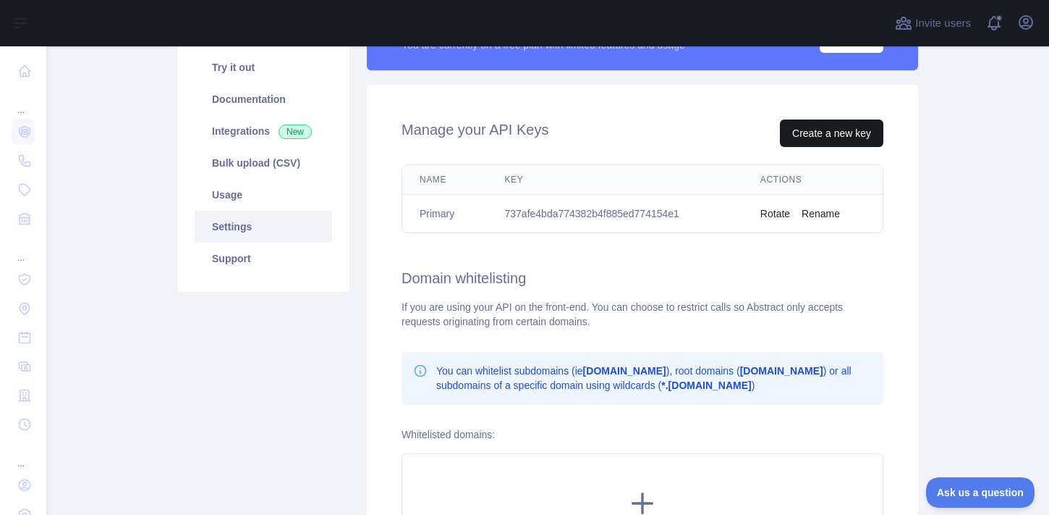
click at [845, 126] on button "Create a new key" at bounding box center [832, 133] width 104 height 28
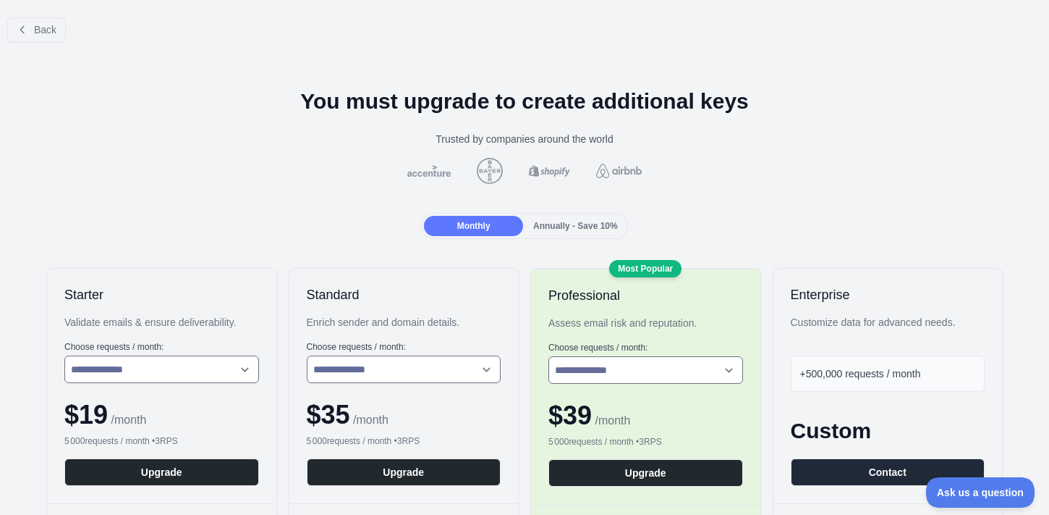
click at [571, 221] on span "Annually - Save 10%" at bounding box center [575, 226] width 85 height 10
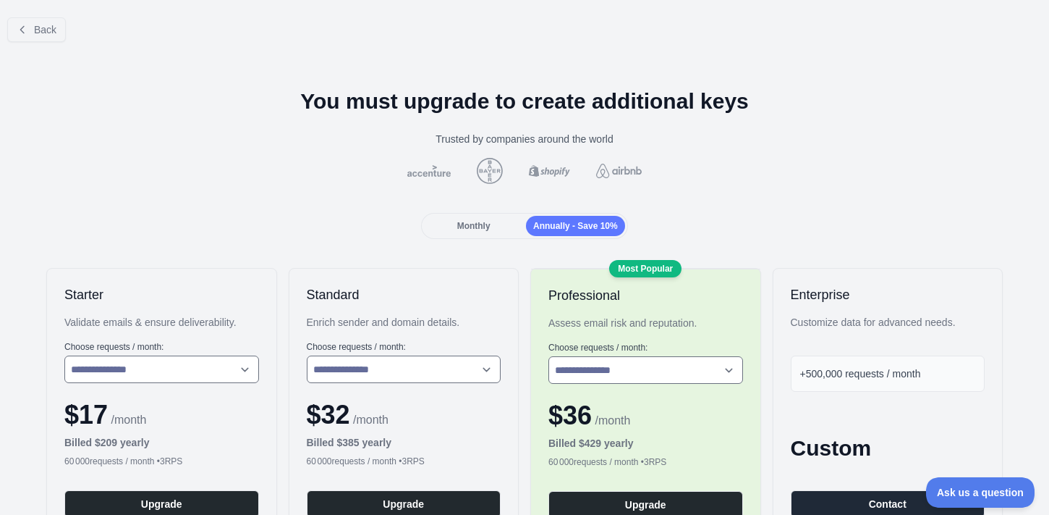
click at [477, 216] on div "Monthly" at bounding box center [473, 226] width 99 height 20
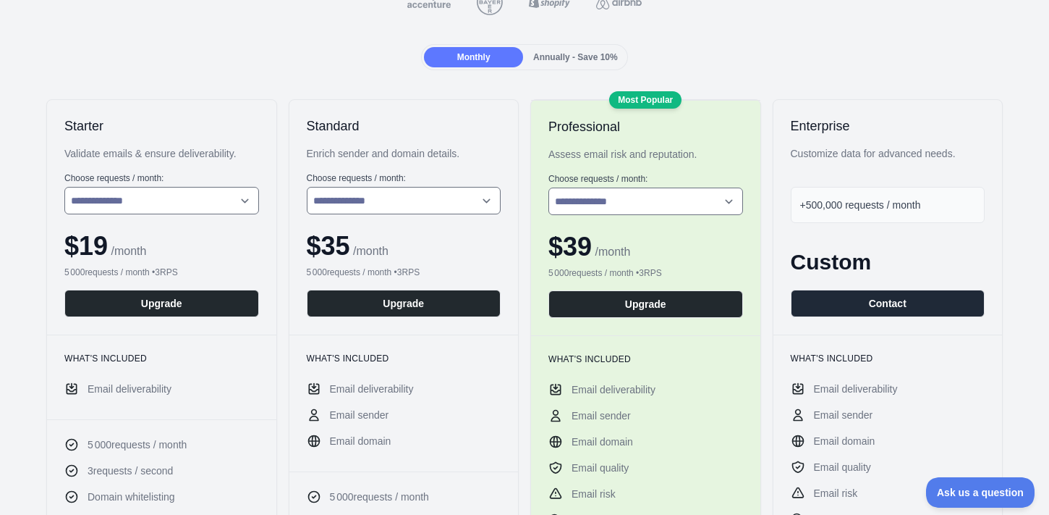
scroll to position [165, 0]
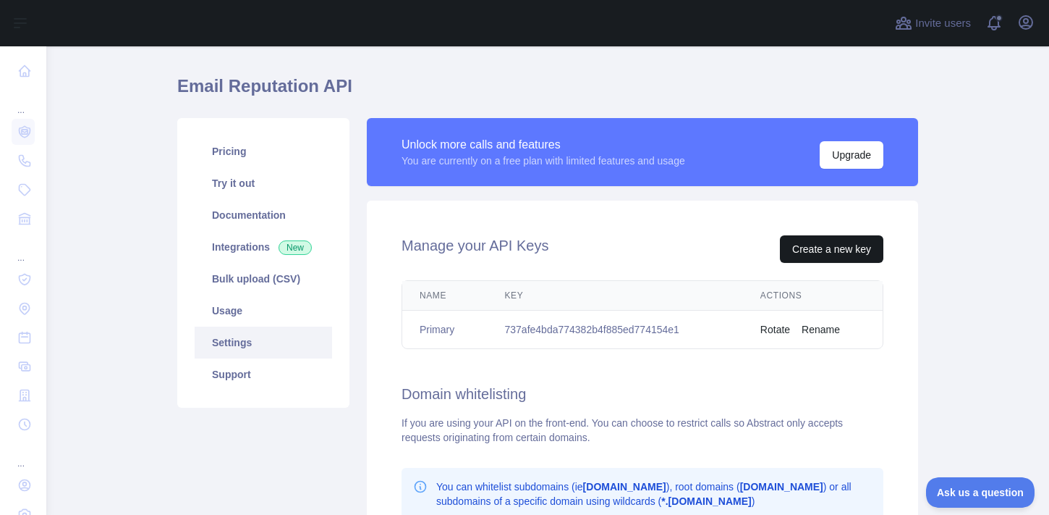
click at [806, 251] on button "Create a new key" at bounding box center [832, 249] width 104 height 28
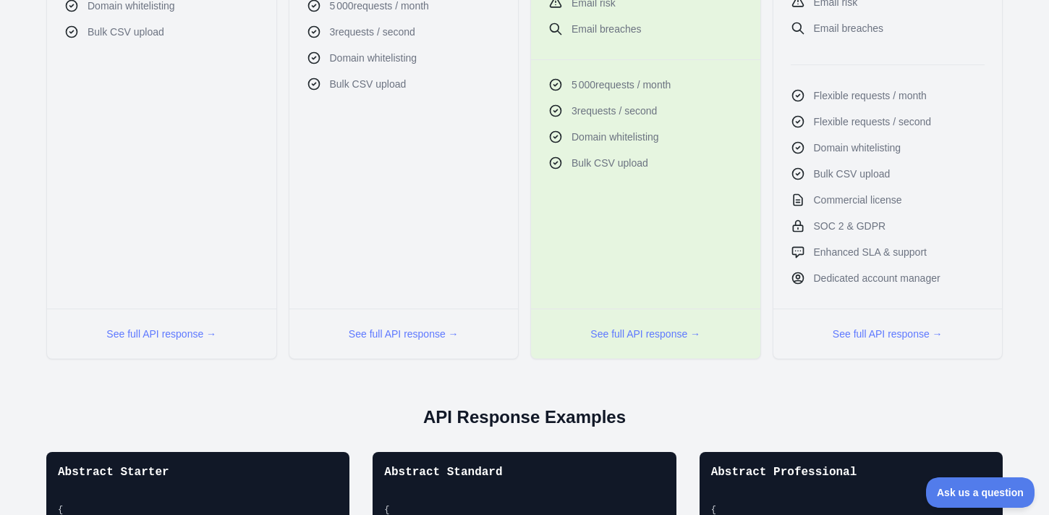
scroll to position [687, 0]
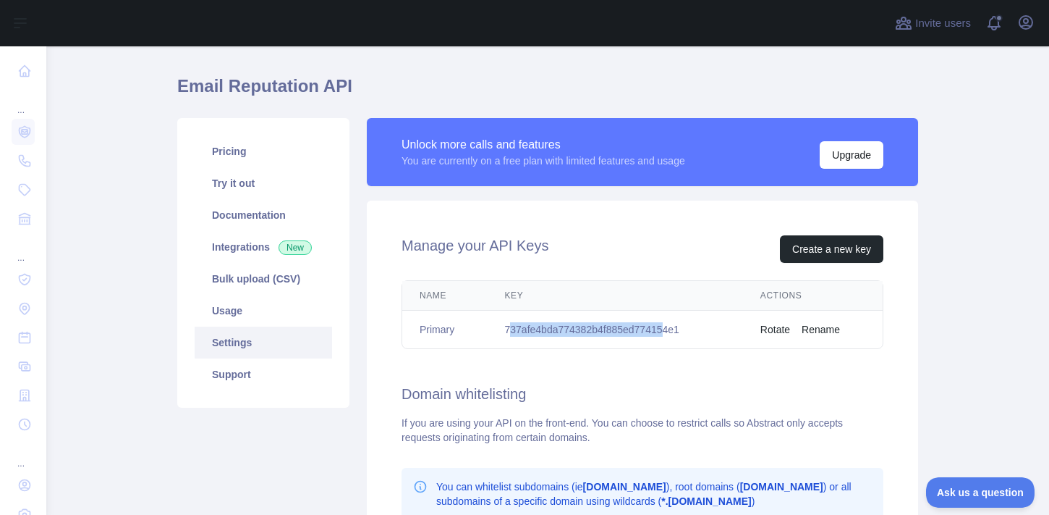
drag, startPoint x: 507, startPoint y: 329, endPoint x: 674, endPoint y: 331, distance: 166.5
click at [674, 331] on td "737afe4bda774382b4f885ed774154e1" at bounding box center [615, 330] width 255 height 38
click at [823, 333] on button "Rename" at bounding box center [821, 329] width 38 height 14
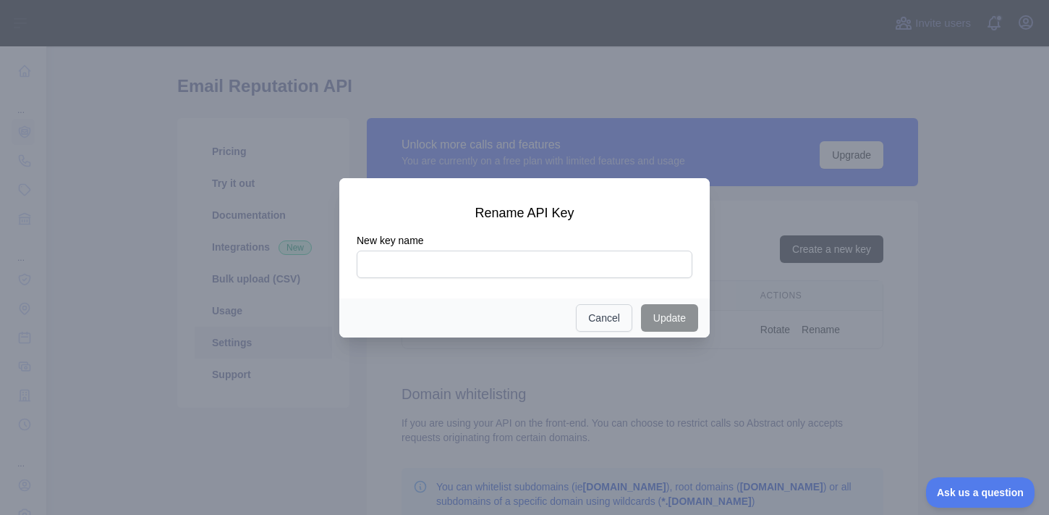
click at [585, 320] on button "Cancel" at bounding box center [604, 318] width 56 height 28
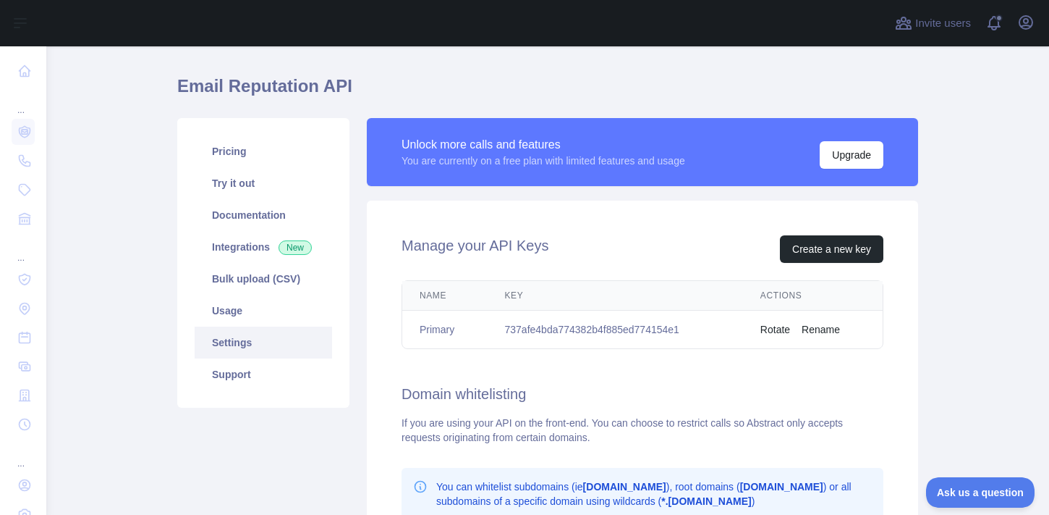
click at [819, 331] on button "Rename" at bounding box center [821, 329] width 38 height 14
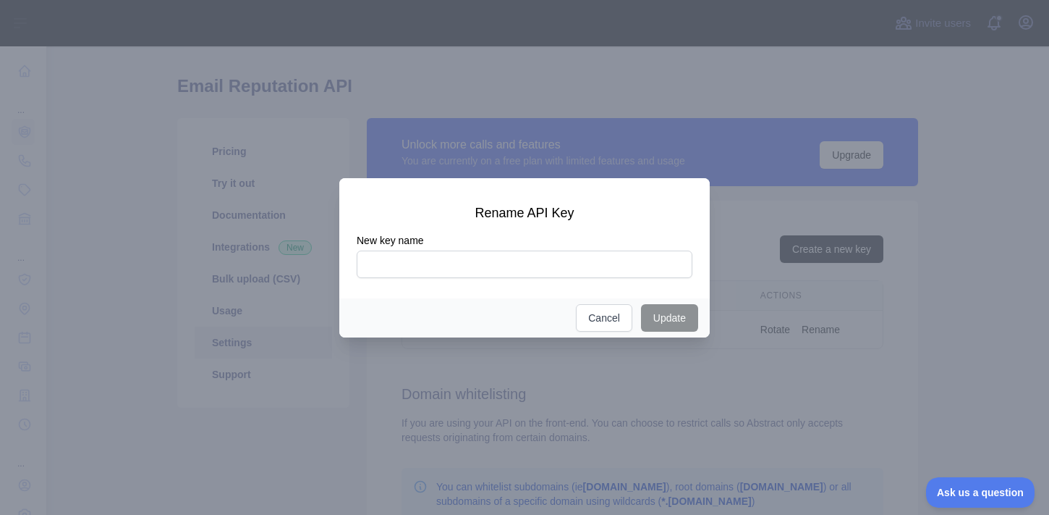
click at [428, 265] on input "New key name" at bounding box center [525, 264] width 336 height 28
type input "***"
drag, startPoint x: 415, startPoint y: 280, endPoint x: 651, endPoint y: 325, distance: 240.2
click at [651, 325] on button "Update" at bounding box center [669, 318] width 57 height 28
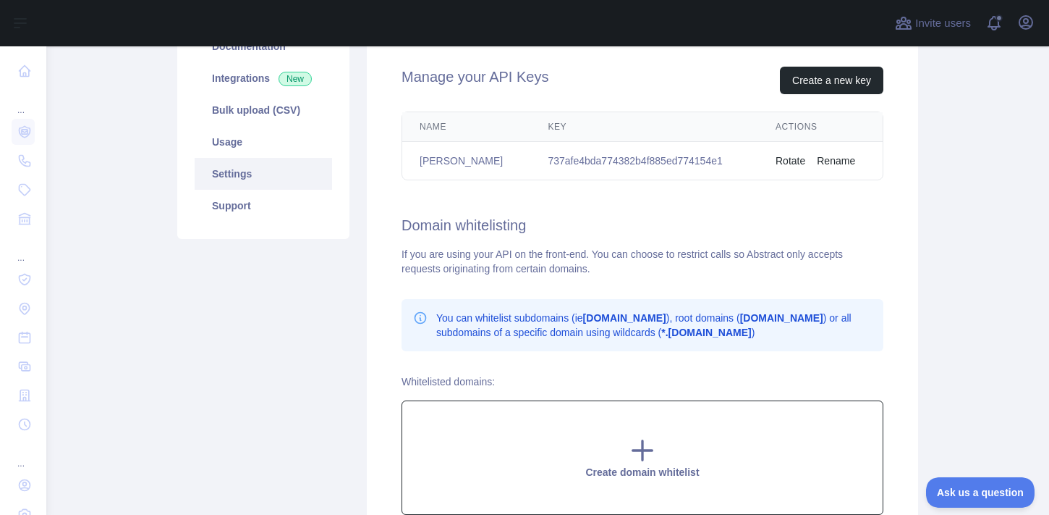
scroll to position [203, 0]
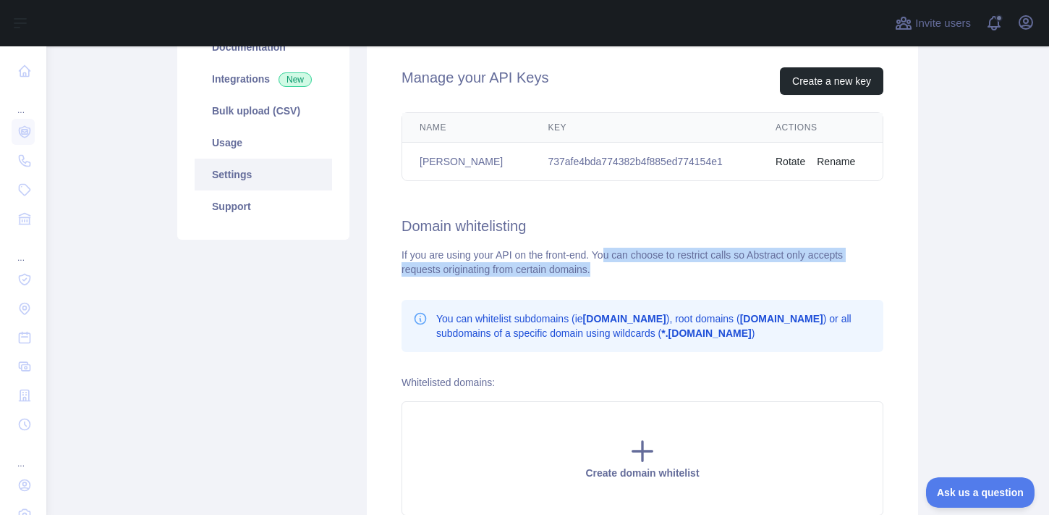
drag, startPoint x: 609, startPoint y: 253, endPoint x: 614, endPoint y: 262, distance: 11.0
click at [614, 262] on div "If you are using your API on the front-end. You can choose to restrict calls so…" at bounding box center [643, 262] width 482 height 29
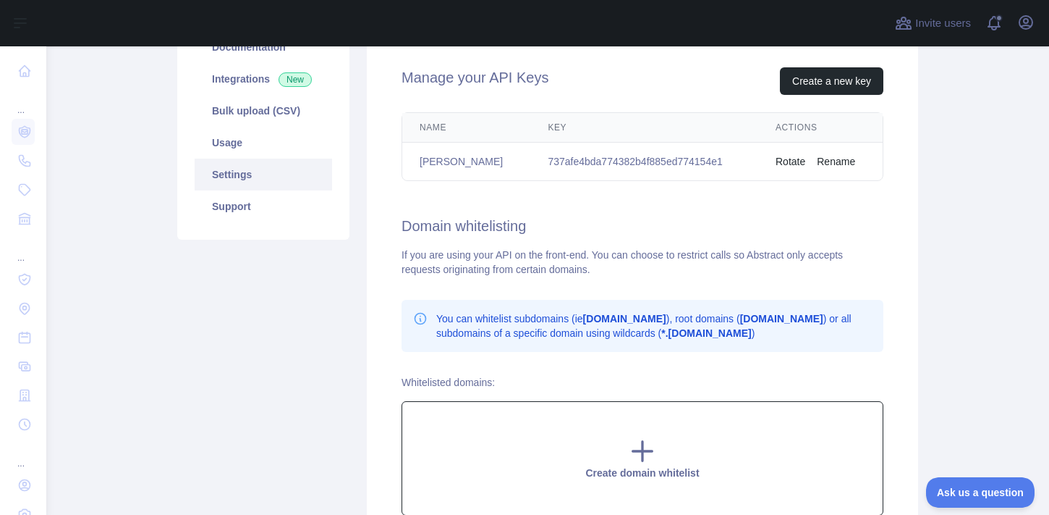
click at [649, 452] on icon at bounding box center [642, 450] width 29 height 29
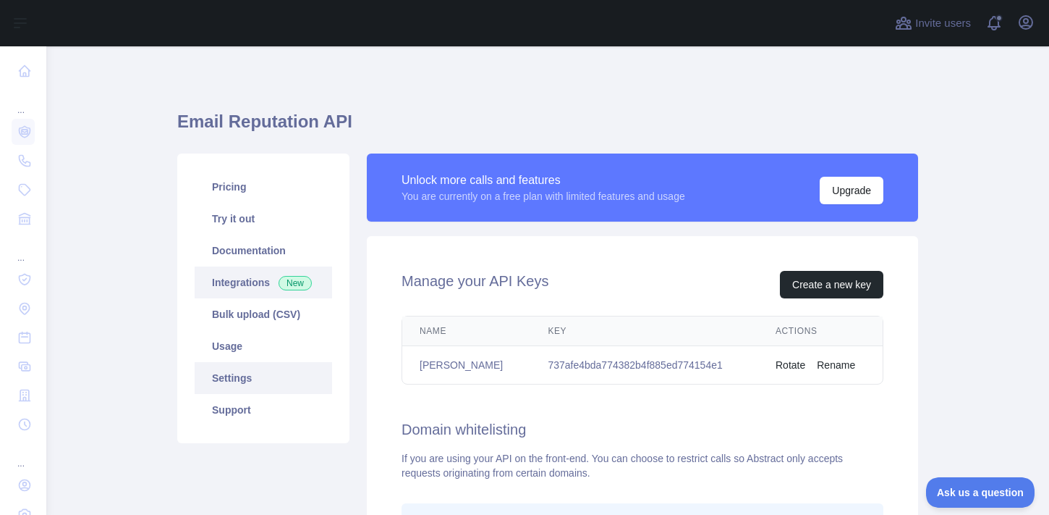
click at [268, 286] on link "Integrations New" at bounding box center [264, 282] width 138 height 32
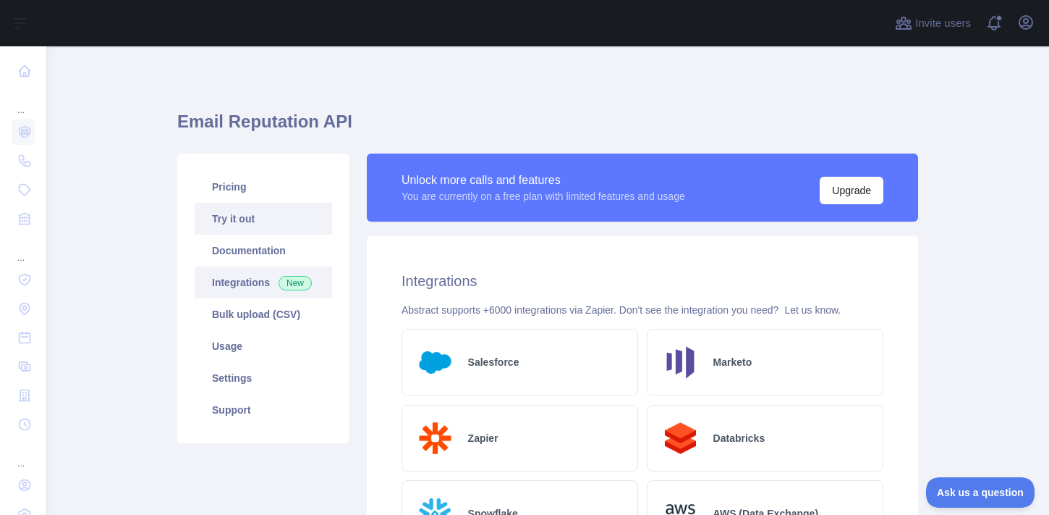
click at [255, 227] on link "Try it out" at bounding box center [264, 219] width 138 height 32
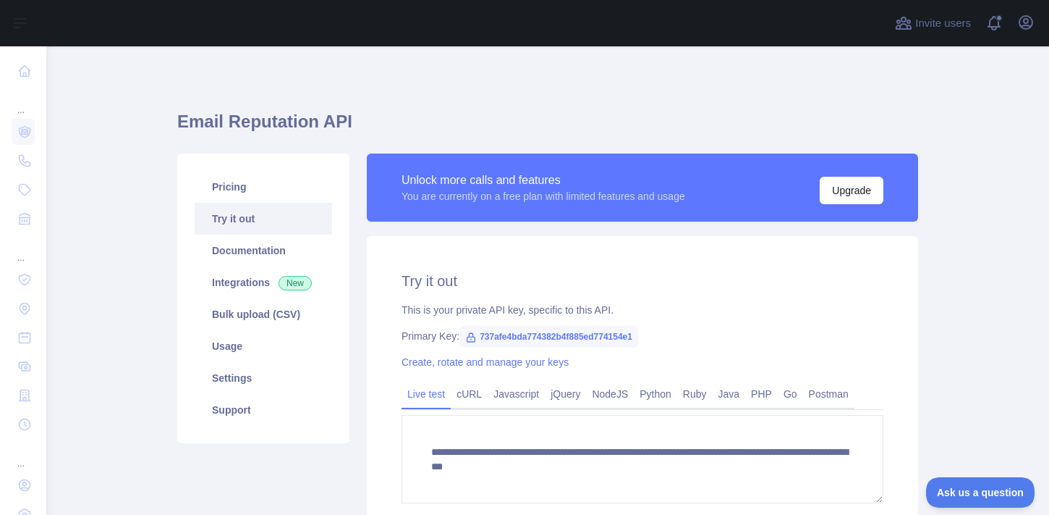
scroll to position [49, 0]
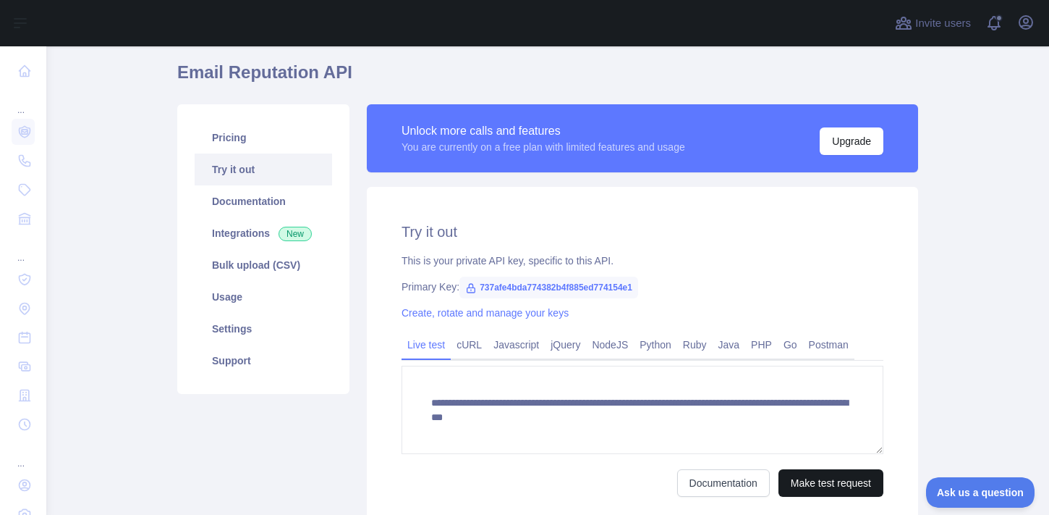
click at [844, 486] on button "Make test request" at bounding box center [831, 483] width 105 height 28
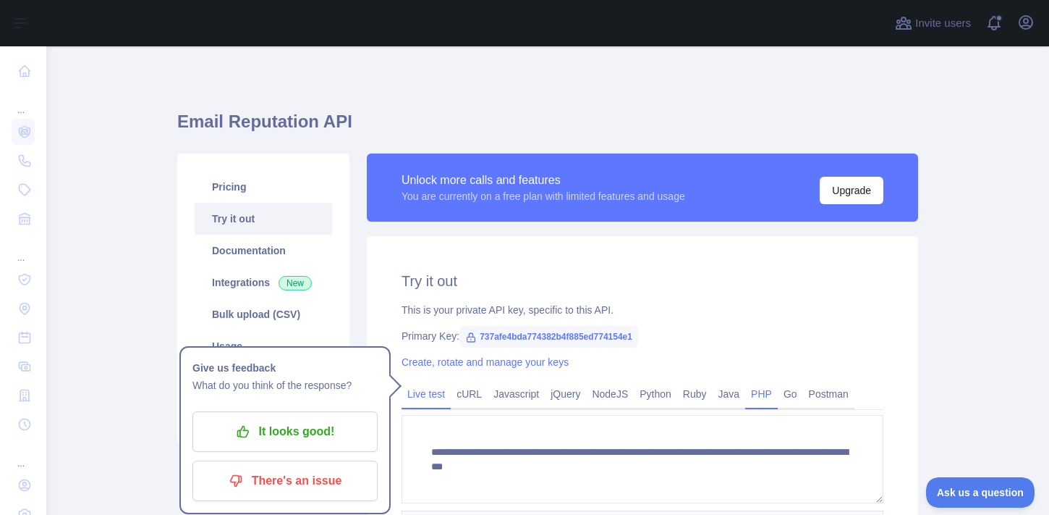
scroll to position [0, 0]
click at [267, 258] on link "Documentation" at bounding box center [264, 251] width 138 height 32
